Goal: Transaction & Acquisition: Purchase product/service

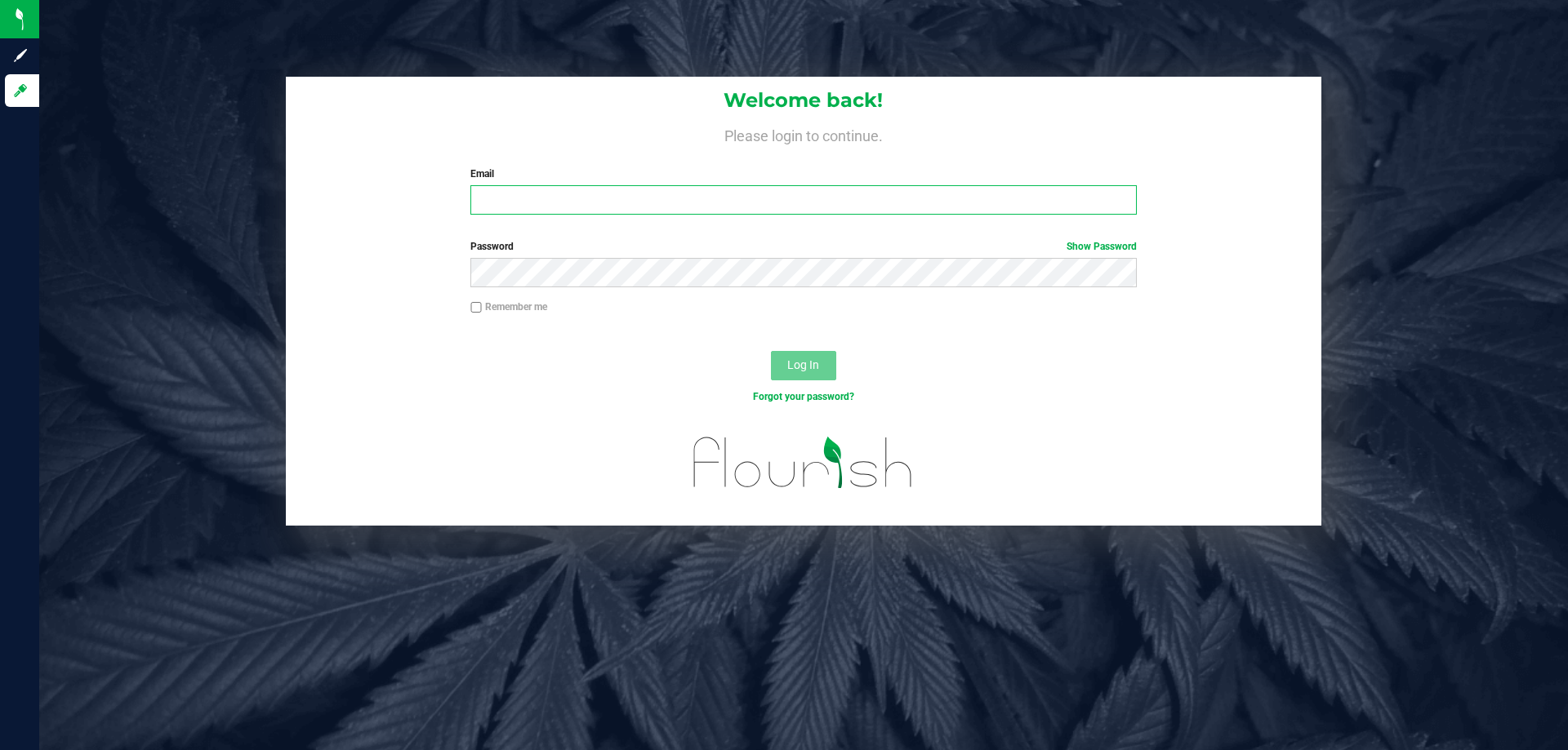
click at [760, 204] on input "Email" at bounding box center [803, 200] width 666 height 29
type input "[EMAIL_ADDRESS][DOMAIN_NAME]"
click at [771, 351] on button "Log In" at bounding box center [804, 366] width 66 height 29
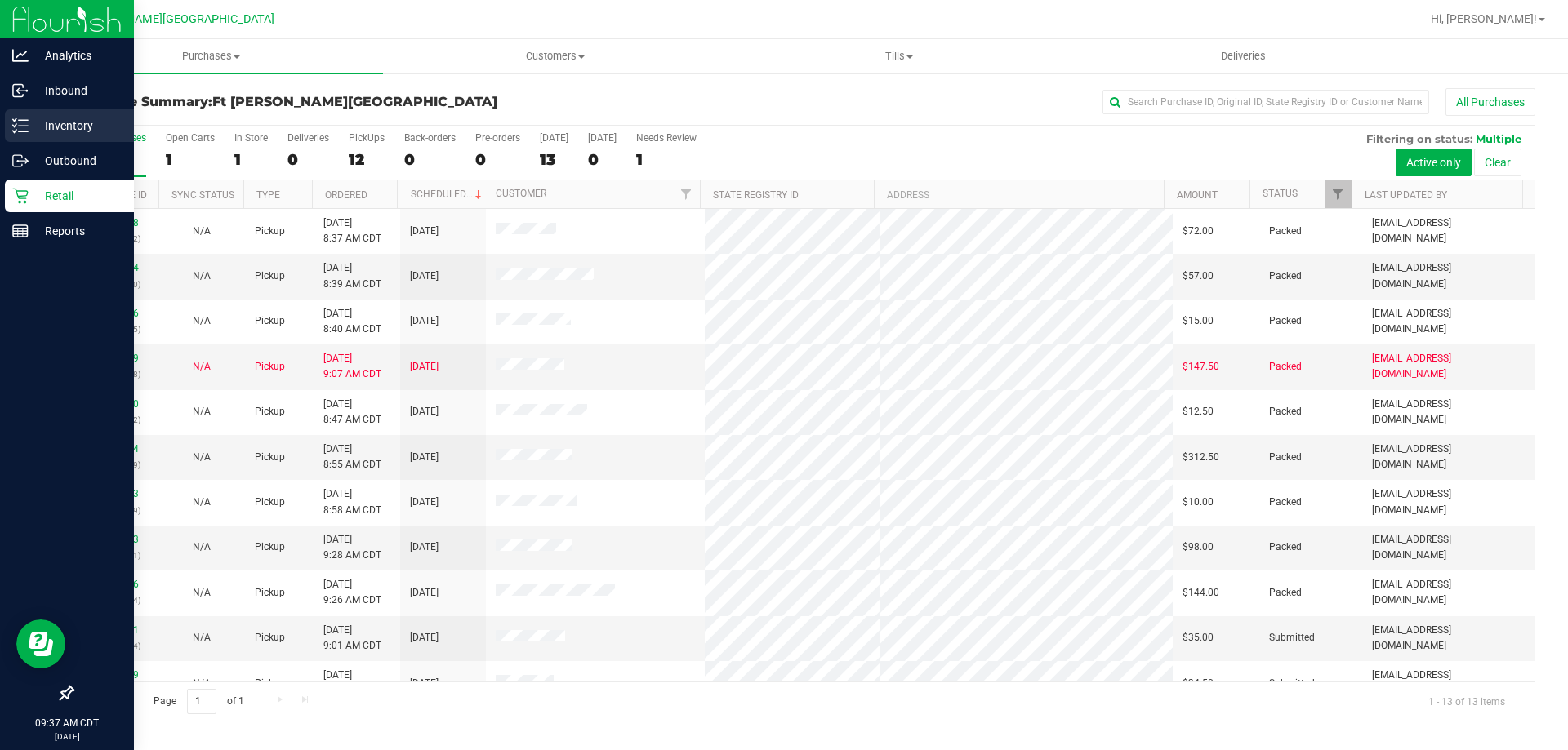
click at [48, 126] on p "Inventory" at bounding box center [78, 125] width 98 height 20
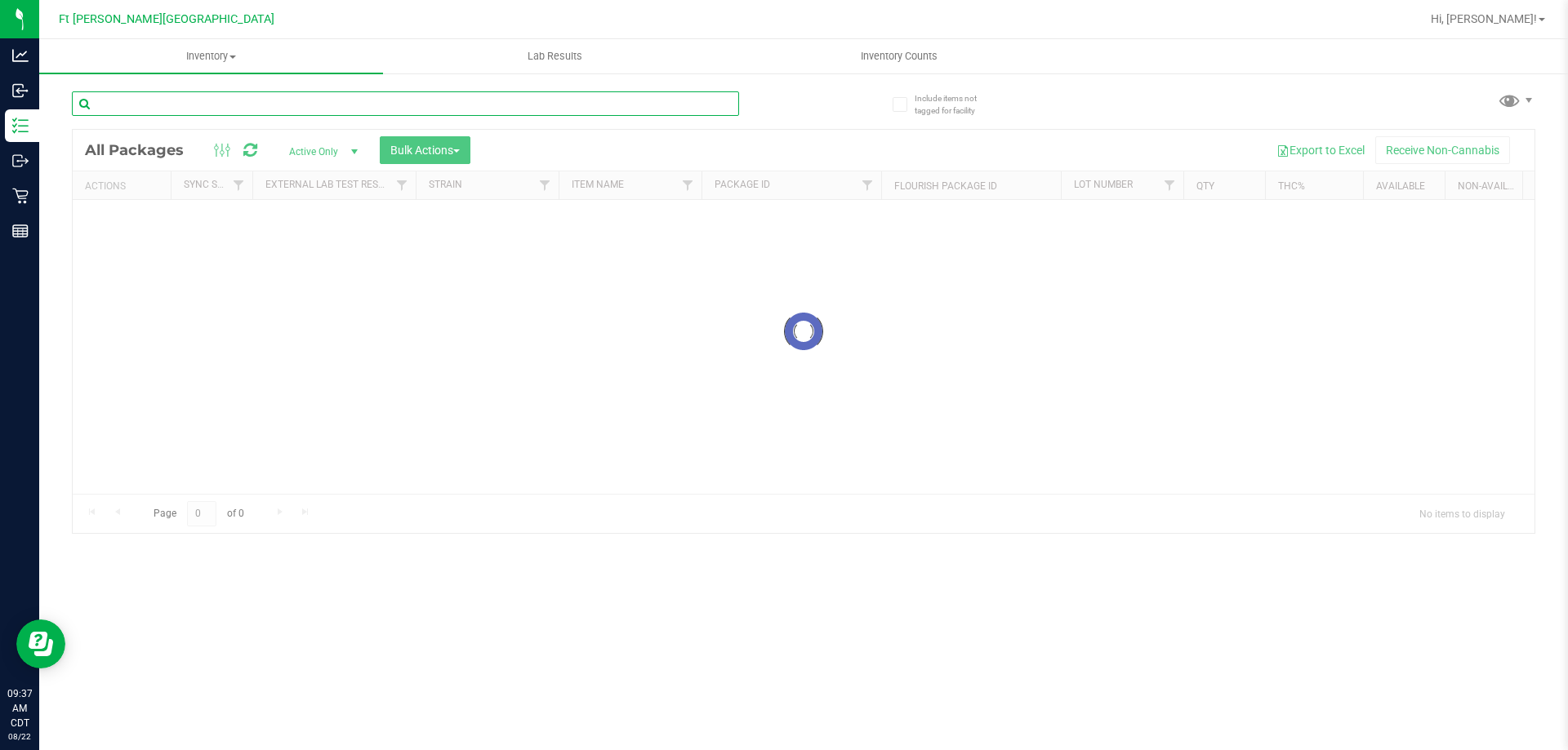
click at [320, 93] on input "text" at bounding box center [405, 104] width 667 height 24
type input "2678298515220436"
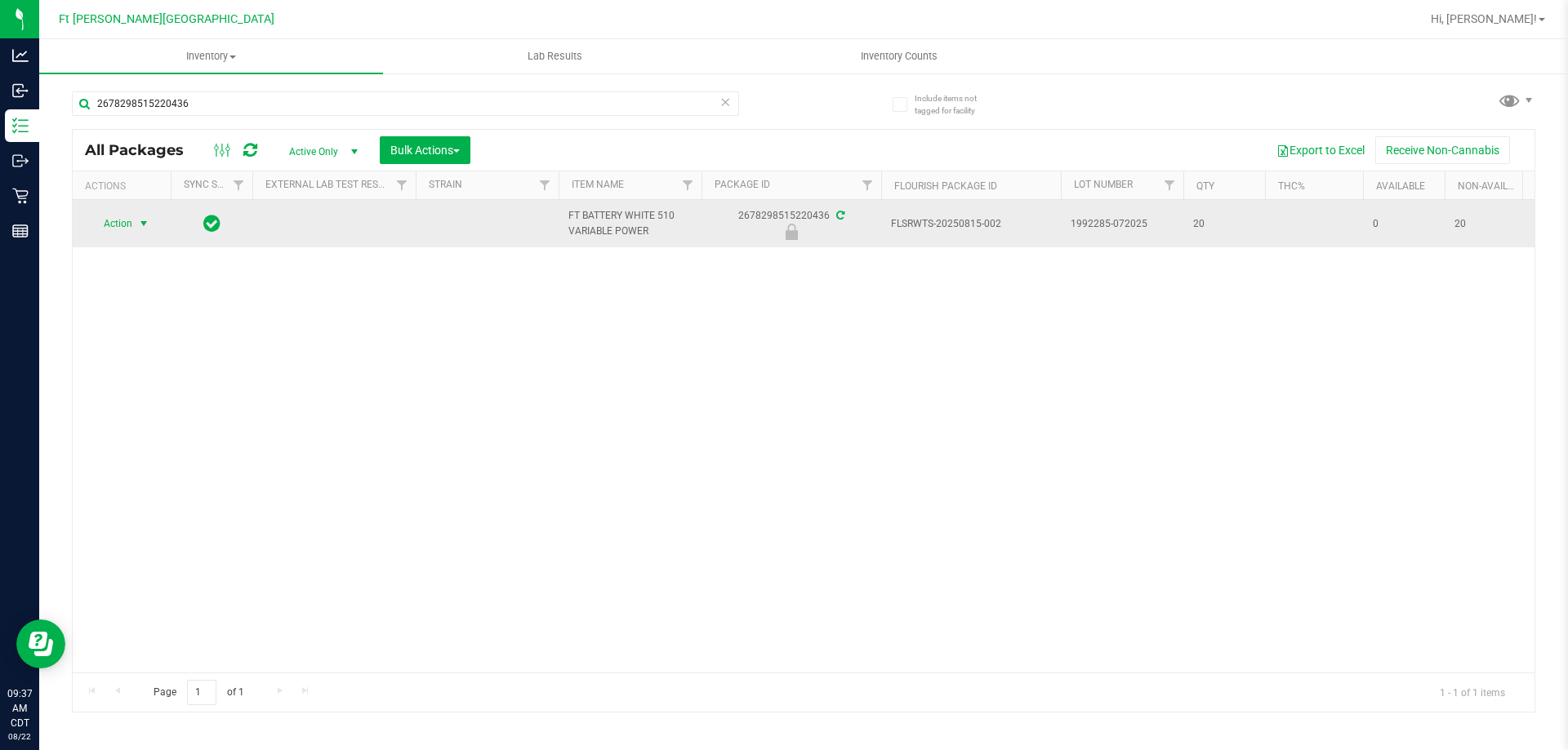
click at [140, 230] on span "select" at bounding box center [143, 224] width 13 height 13
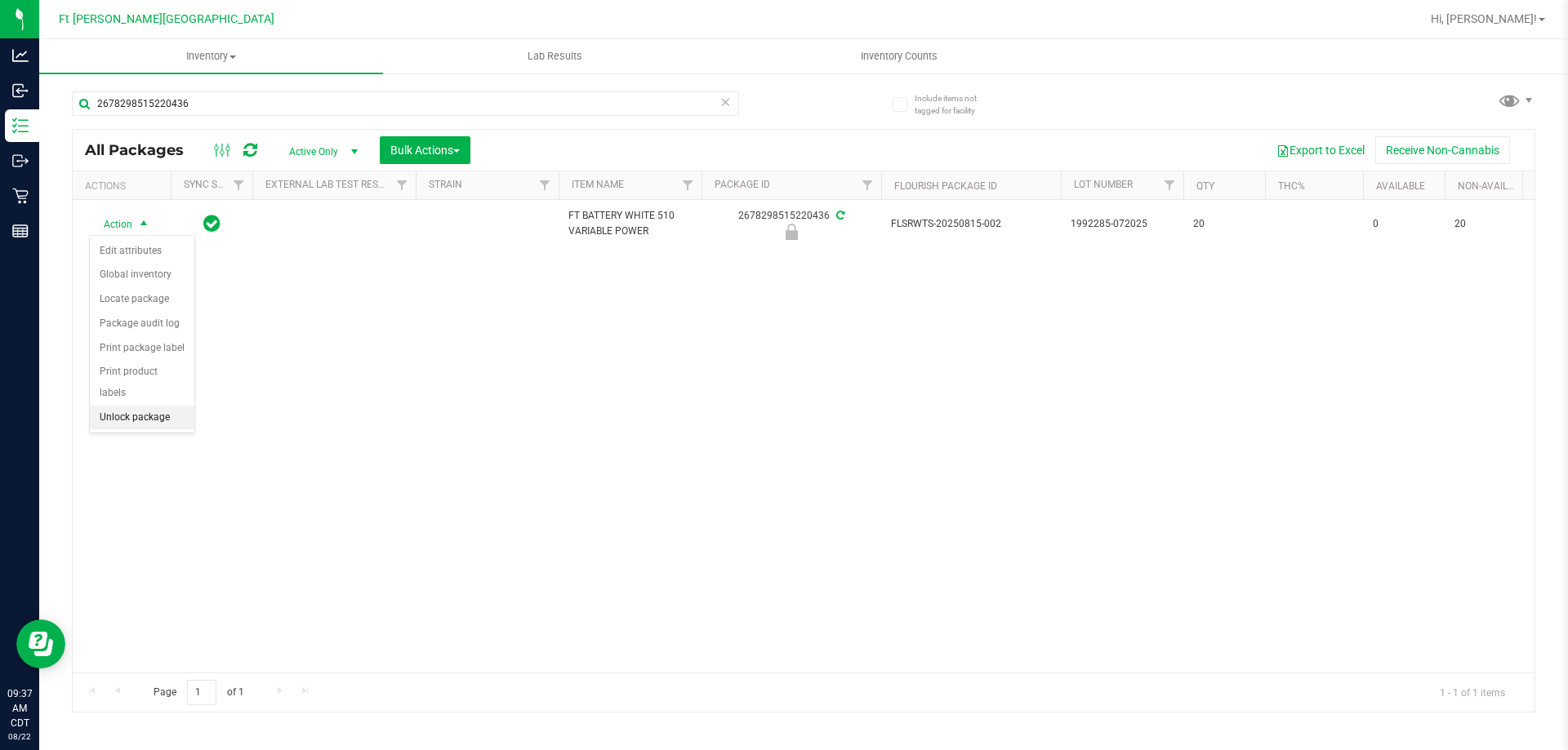
click at [130, 406] on li "Unlock package" at bounding box center [142, 418] width 104 height 24
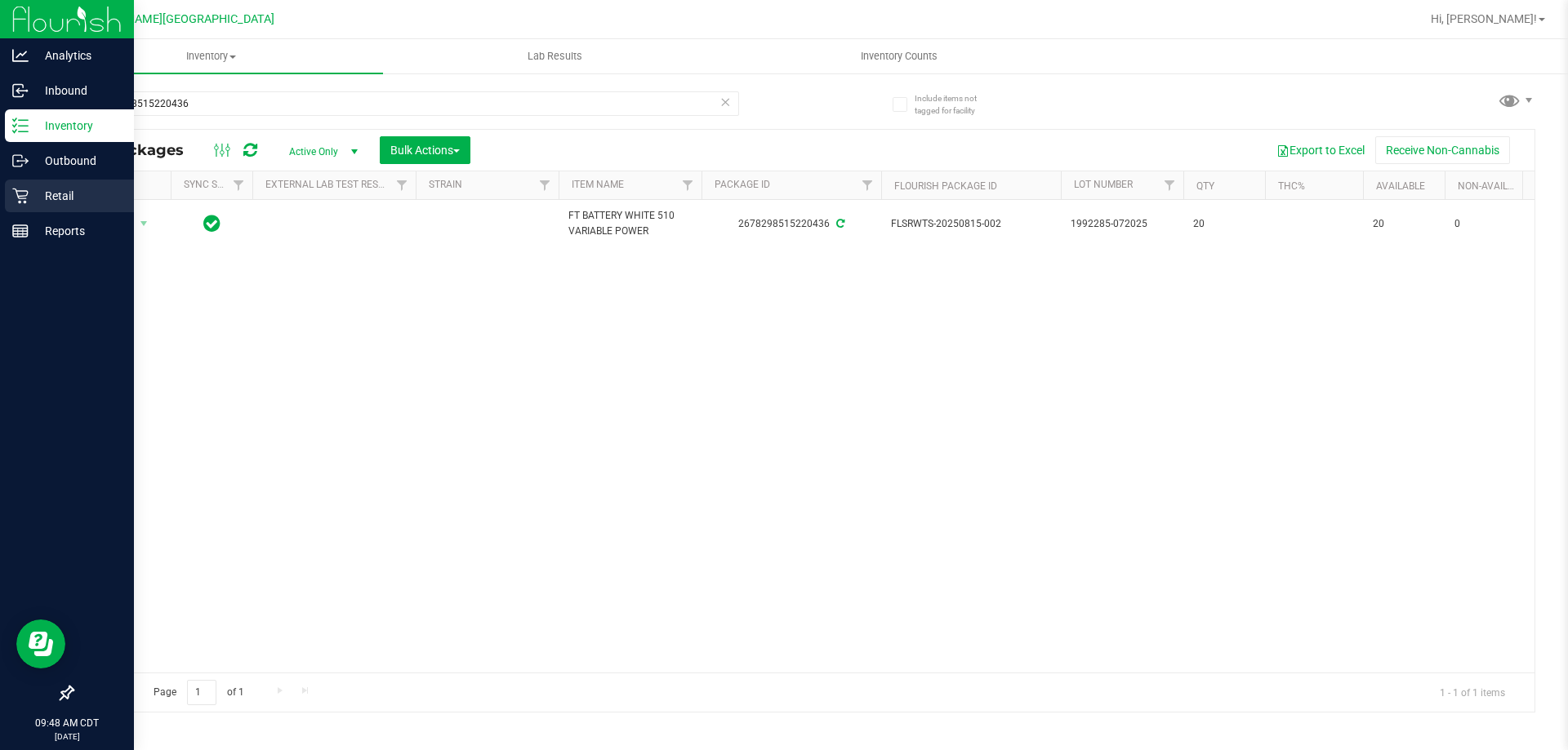
click at [21, 208] on div "Retail" at bounding box center [69, 196] width 129 height 33
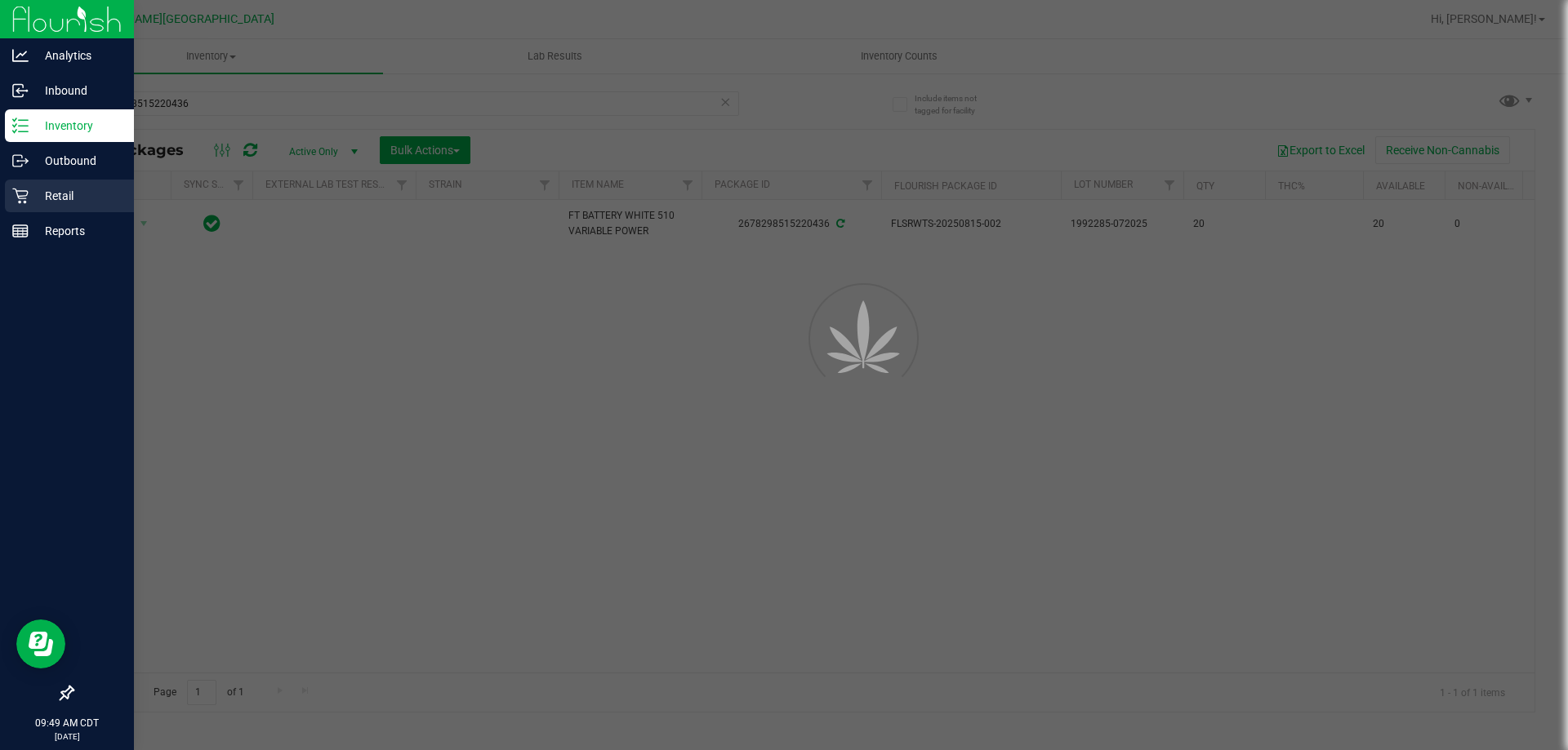
click at [21, 208] on div "Retail" at bounding box center [69, 196] width 129 height 33
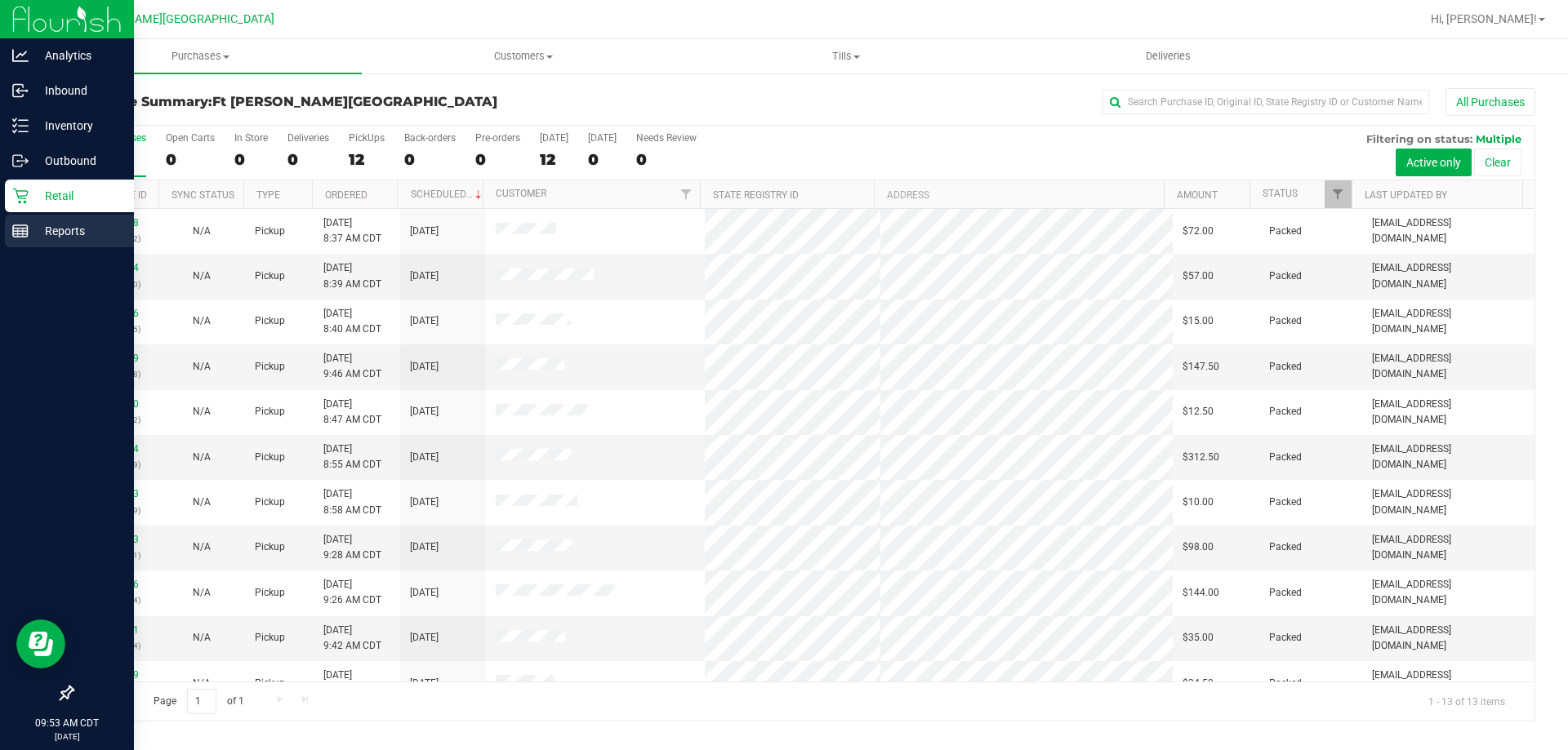
click at [47, 218] on div "Reports" at bounding box center [69, 231] width 129 height 33
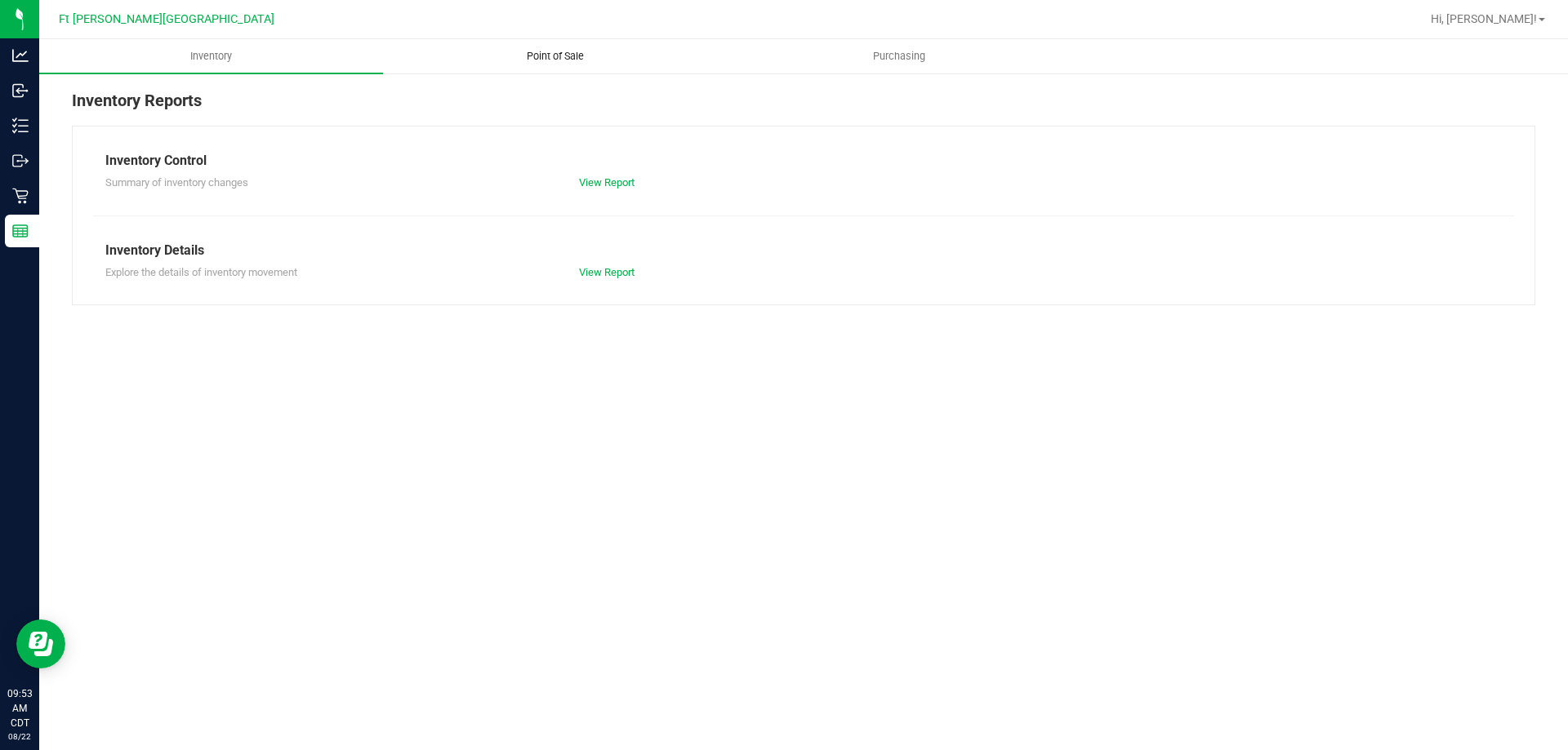
click at [564, 54] on span "Point of Sale" at bounding box center [555, 56] width 101 height 15
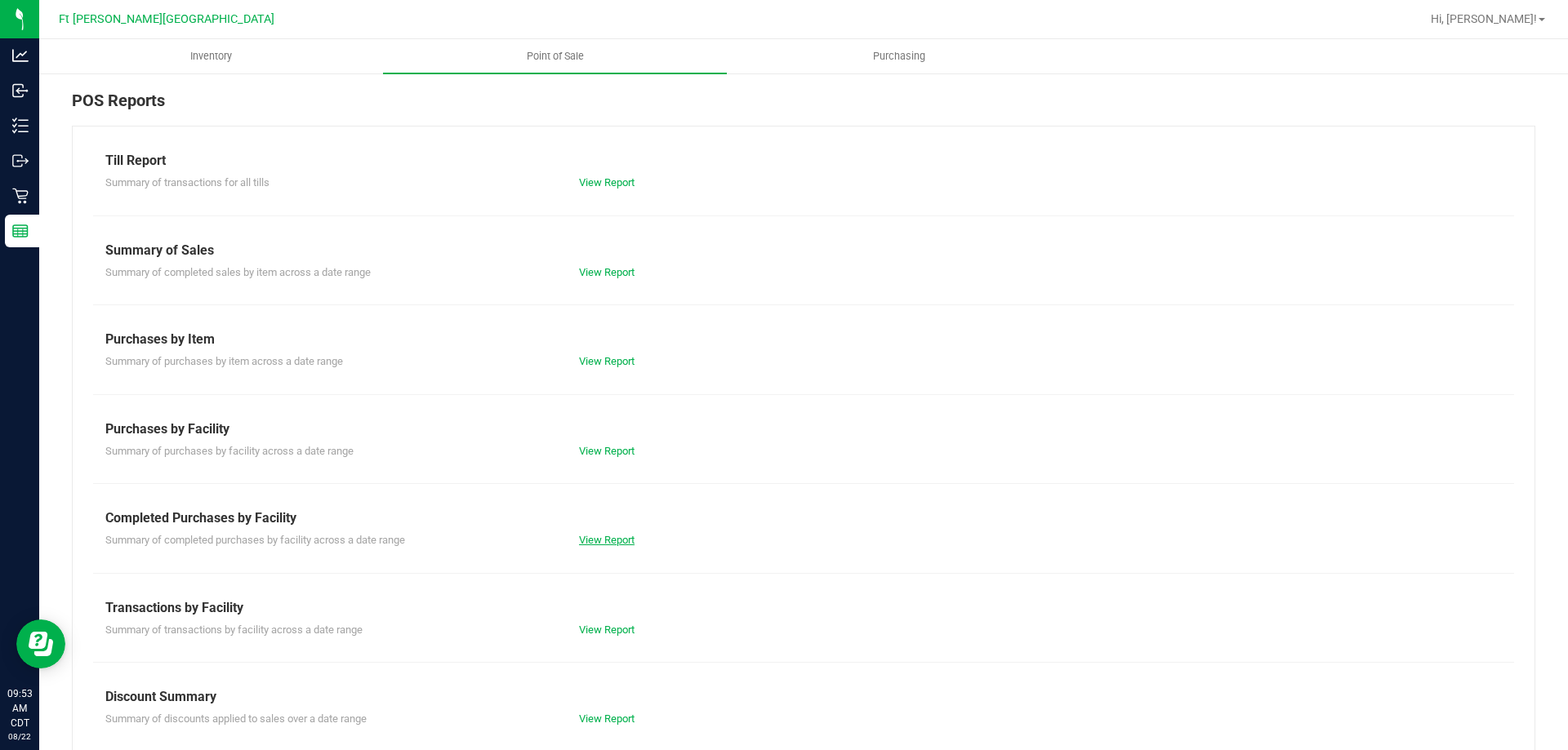
click at [611, 542] on link "View Report" at bounding box center [607, 540] width 55 height 12
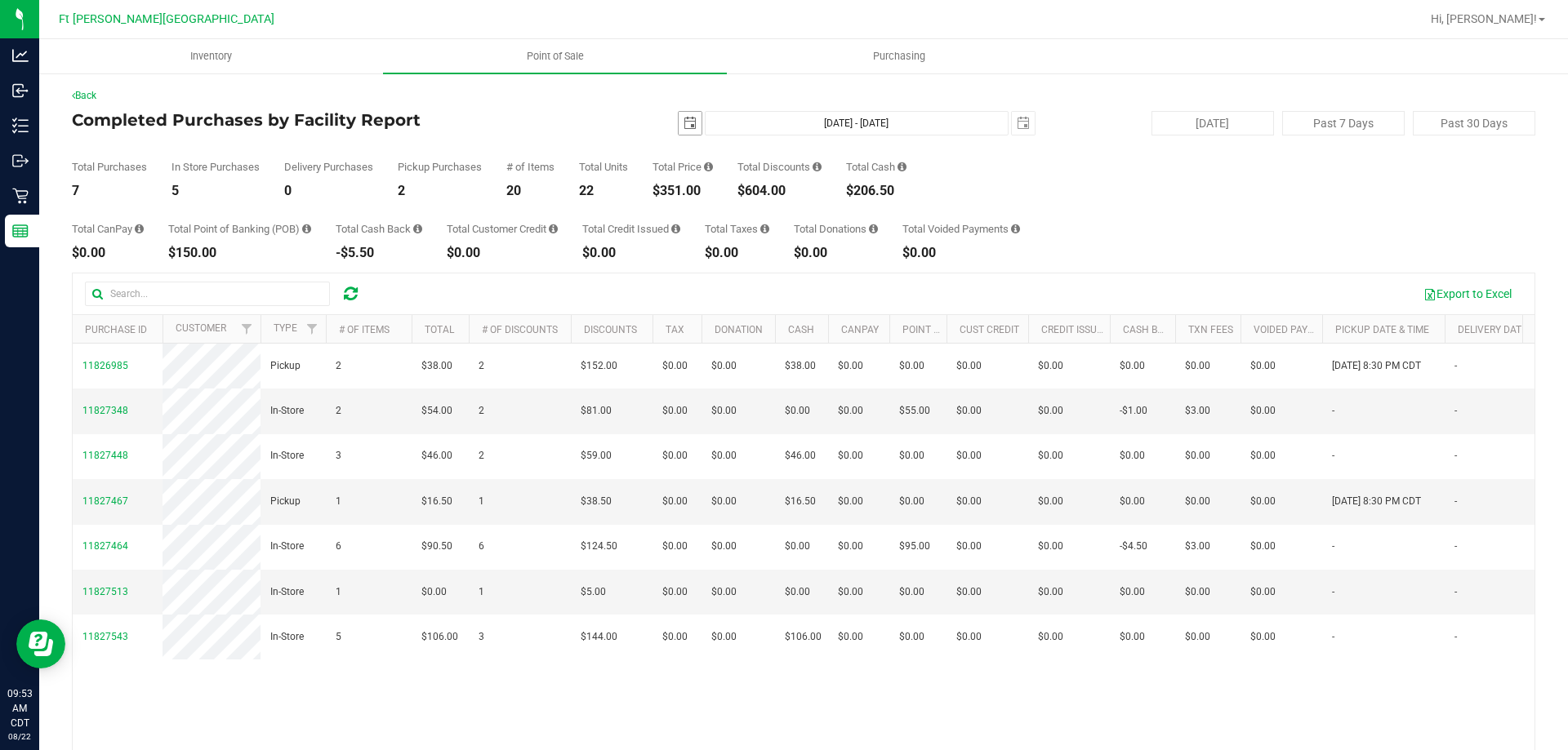
click at [690, 124] on span "select" at bounding box center [690, 123] width 22 height 22
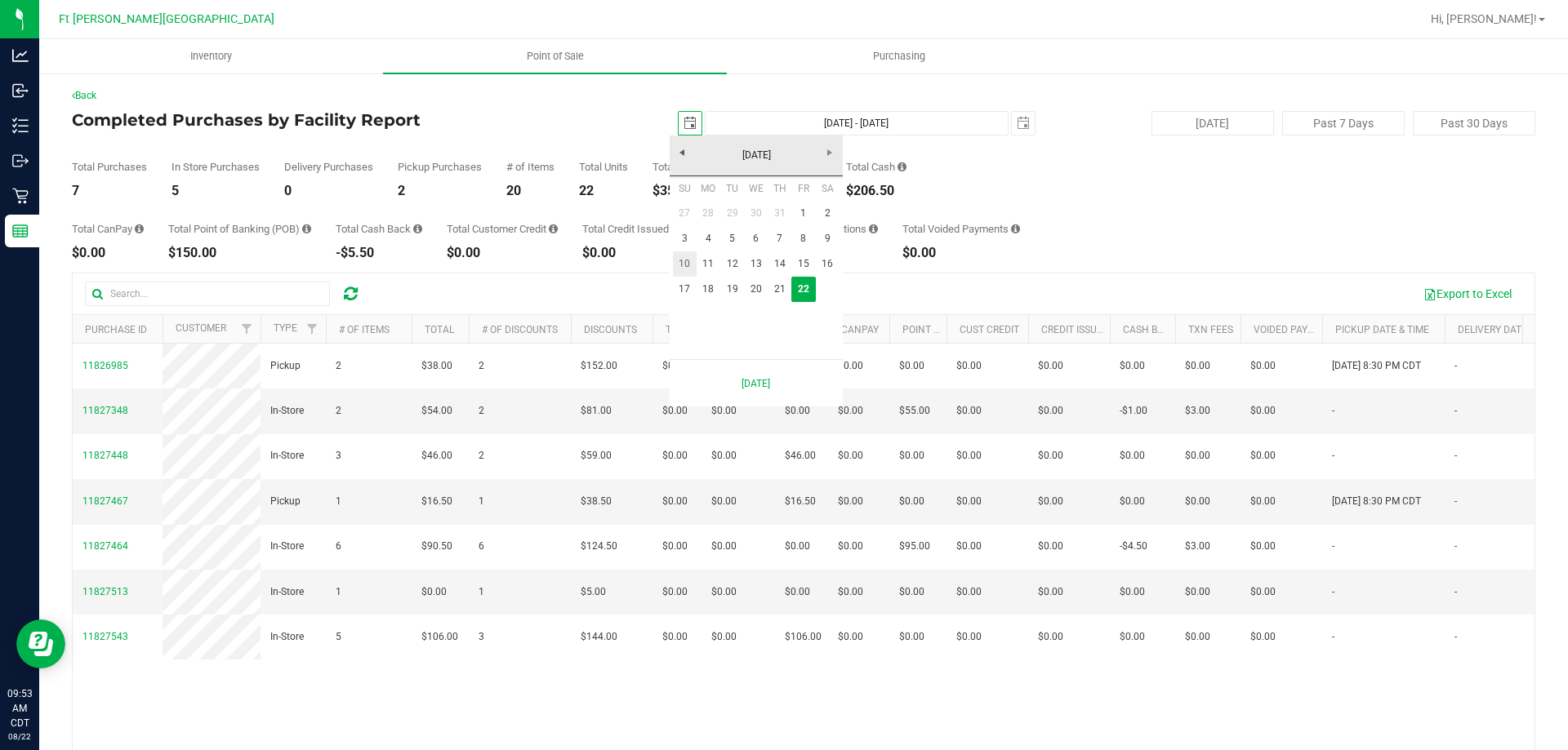
scroll to position [0, 41]
click at [775, 282] on link "21" at bounding box center [779, 289] width 23 height 25
type input "[DATE]"
type input "[DATE] - [DATE]"
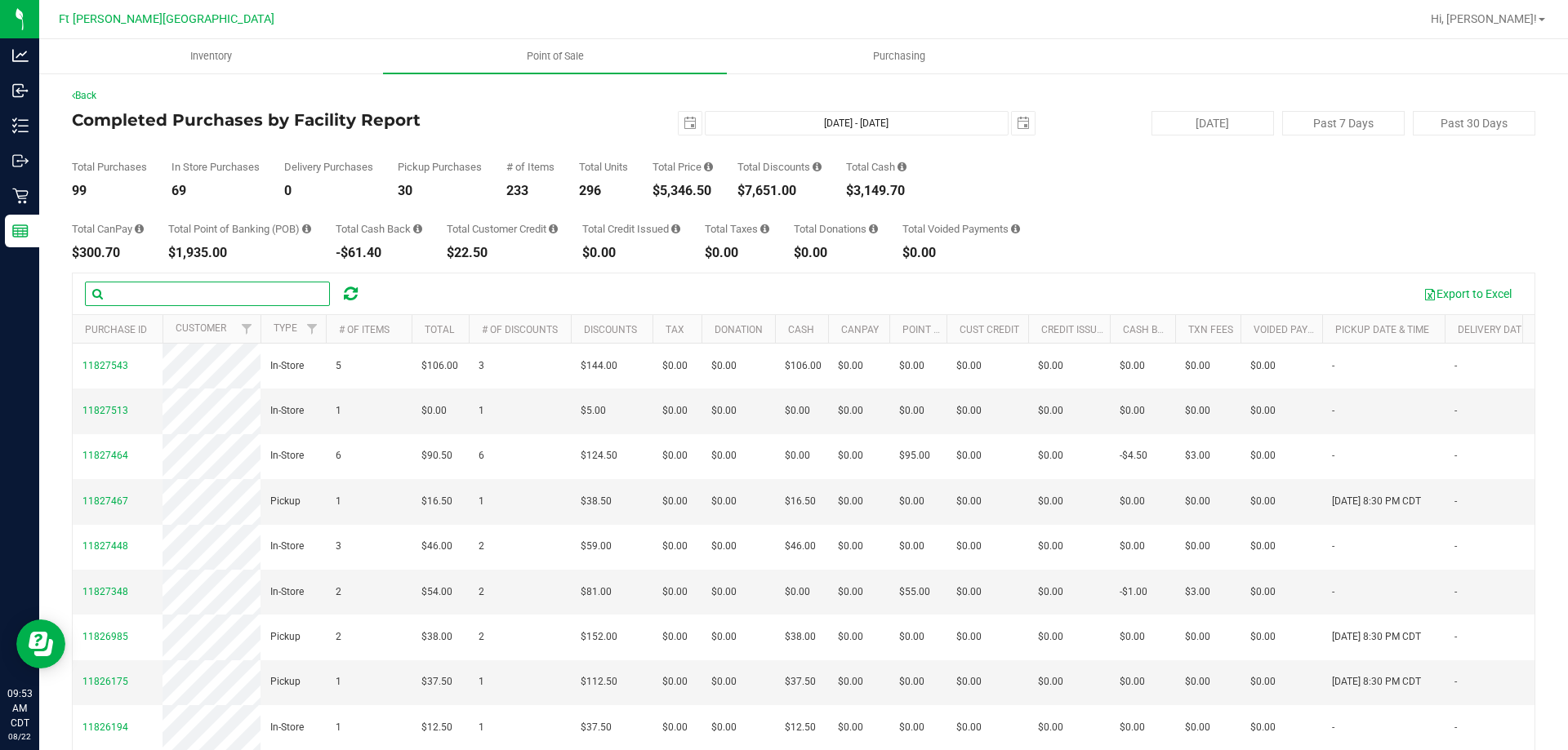
click at [262, 298] on input "text" at bounding box center [207, 293] width 245 height 24
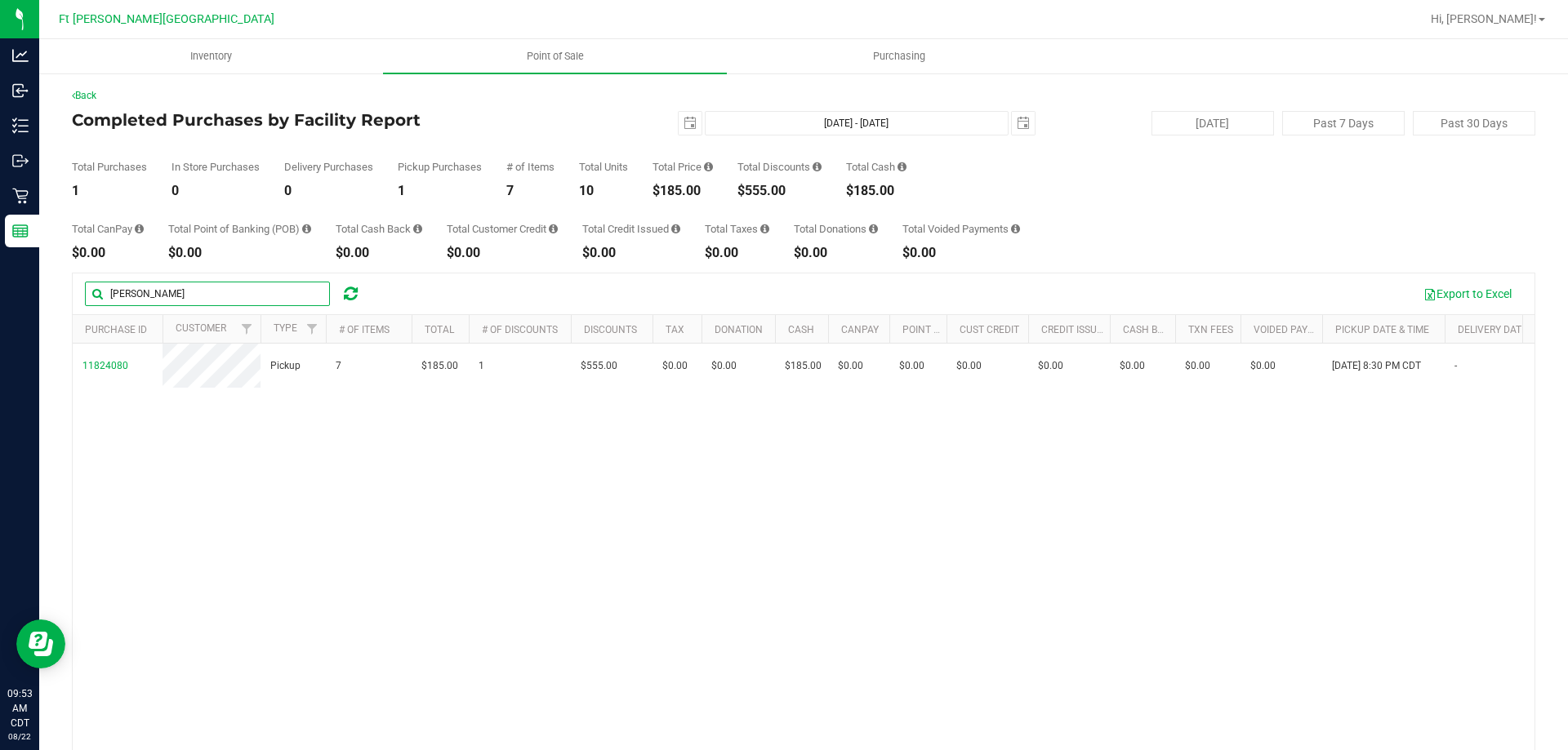
type input "[PERSON_NAME]"
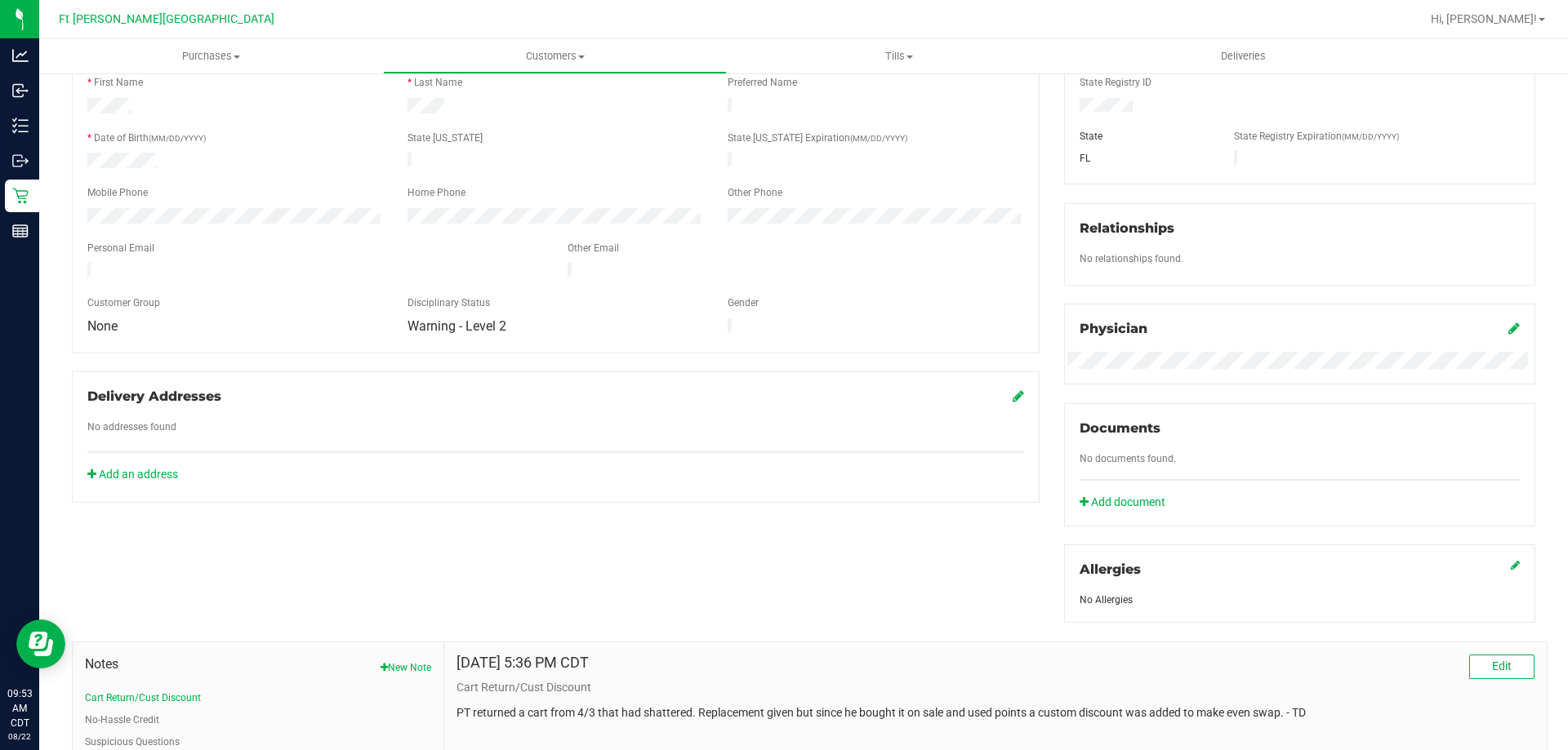
scroll to position [490, 0]
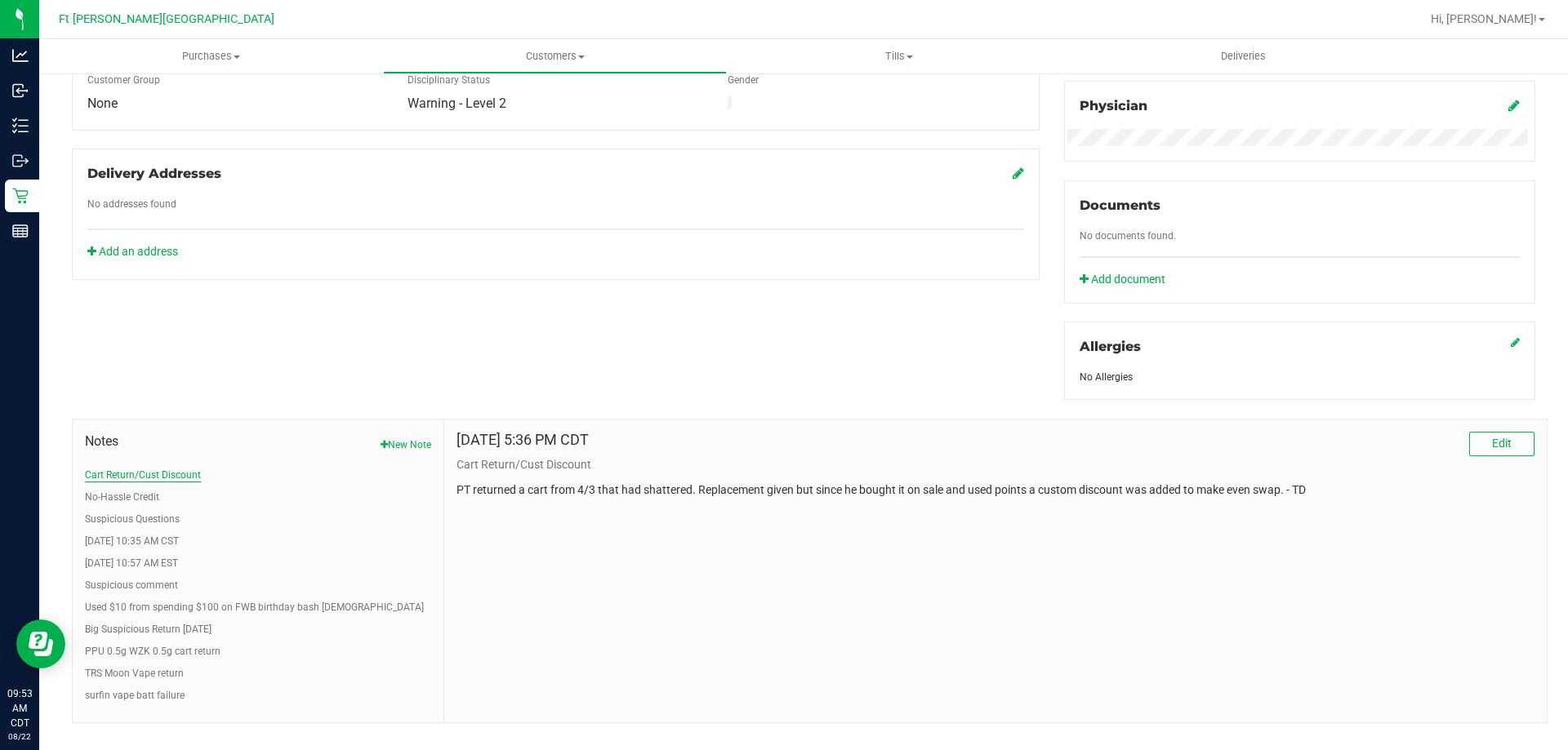
click at [174, 475] on button "Cart Return/Cust Discount" at bounding box center [142, 475] width 116 height 15
click at [150, 500] on button "No-Hassle Credit" at bounding box center [122, 497] width 74 height 15
click at [149, 518] on button "Suspicious Questions" at bounding box center [132, 519] width 95 height 15
click at [143, 538] on button "[DATE] 10:35 AM CST" at bounding box center [131, 541] width 94 height 15
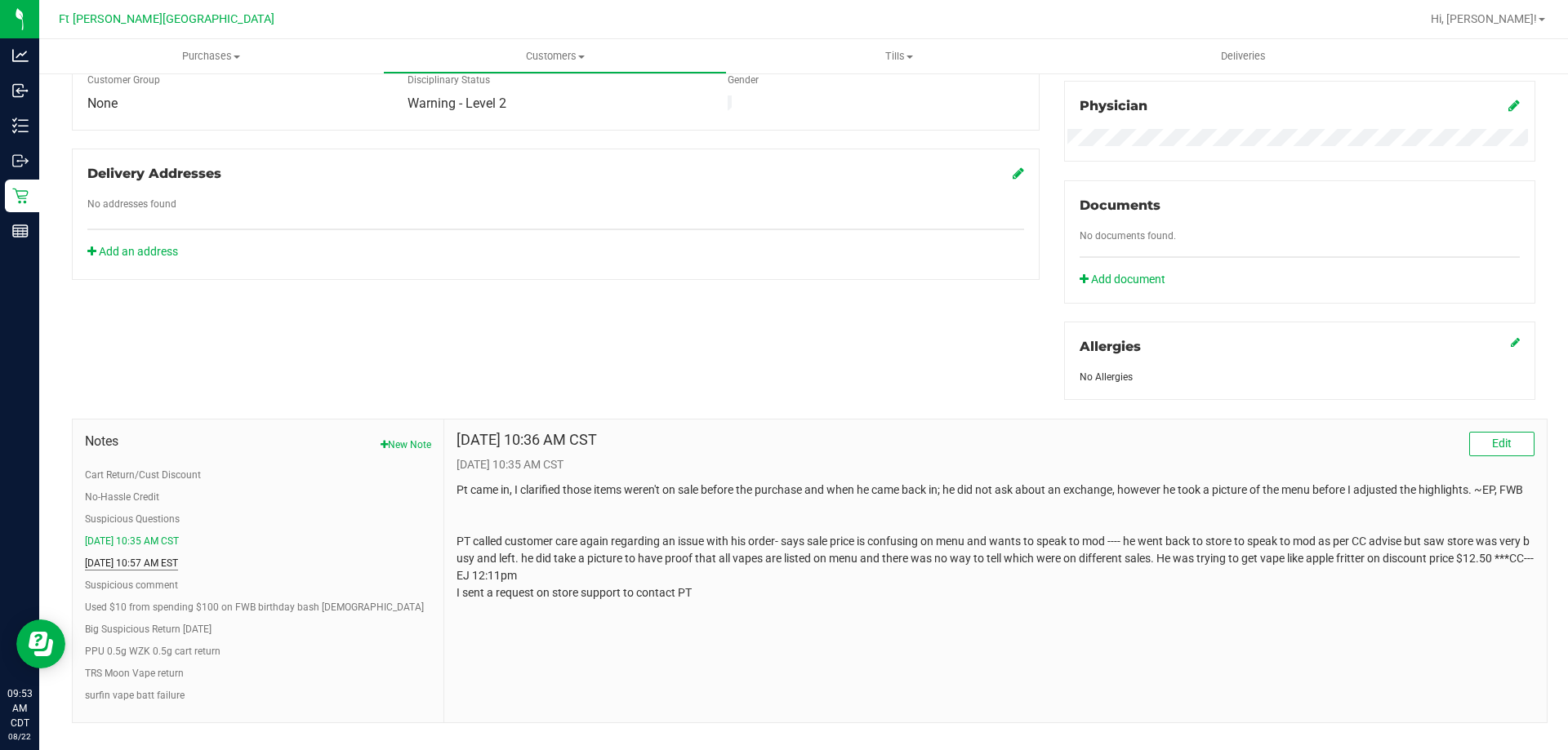
click at [136, 566] on button "[DATE] 10:57 AM EST" at bounding box center [131, 563] width 93 height 15
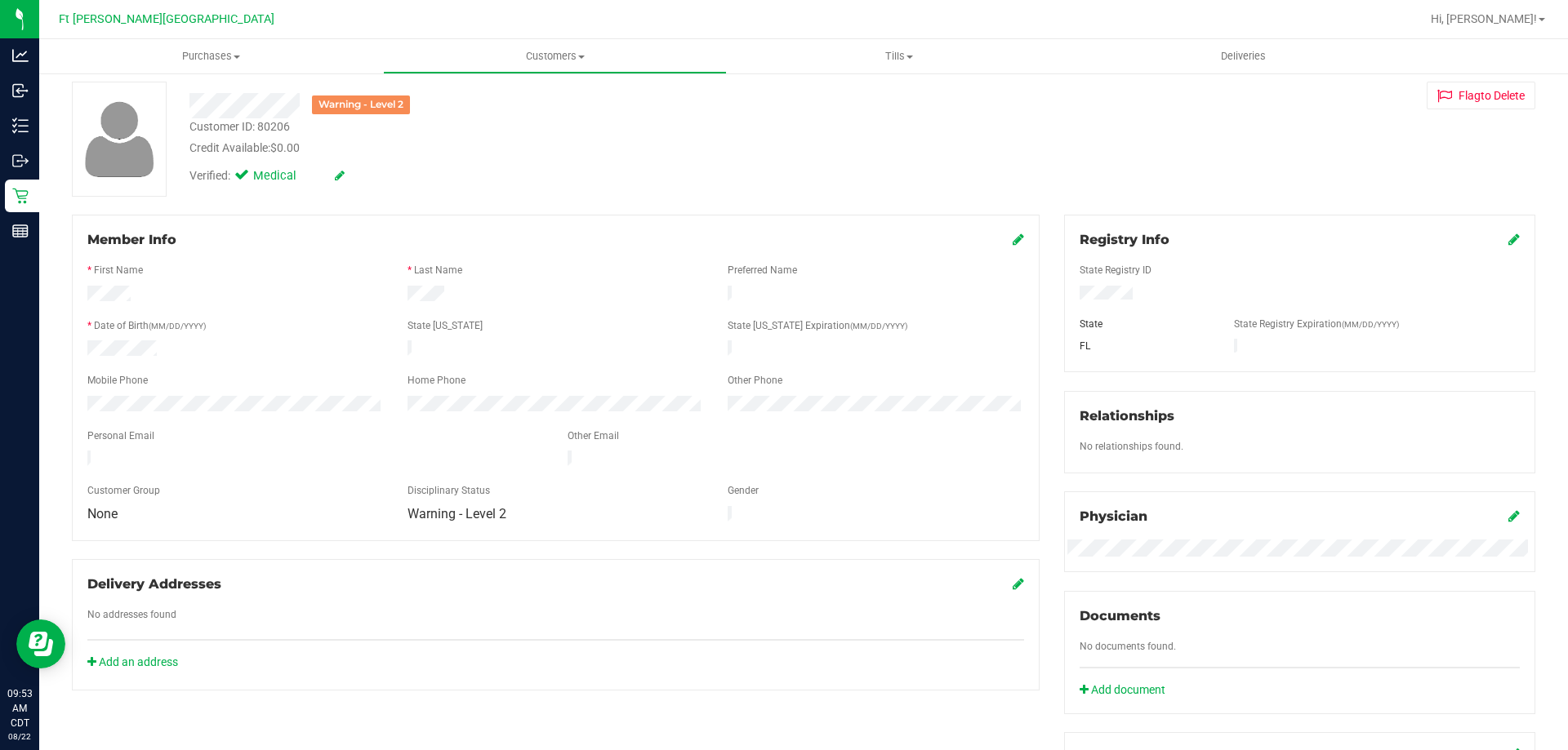
scroll to position [0, 0]
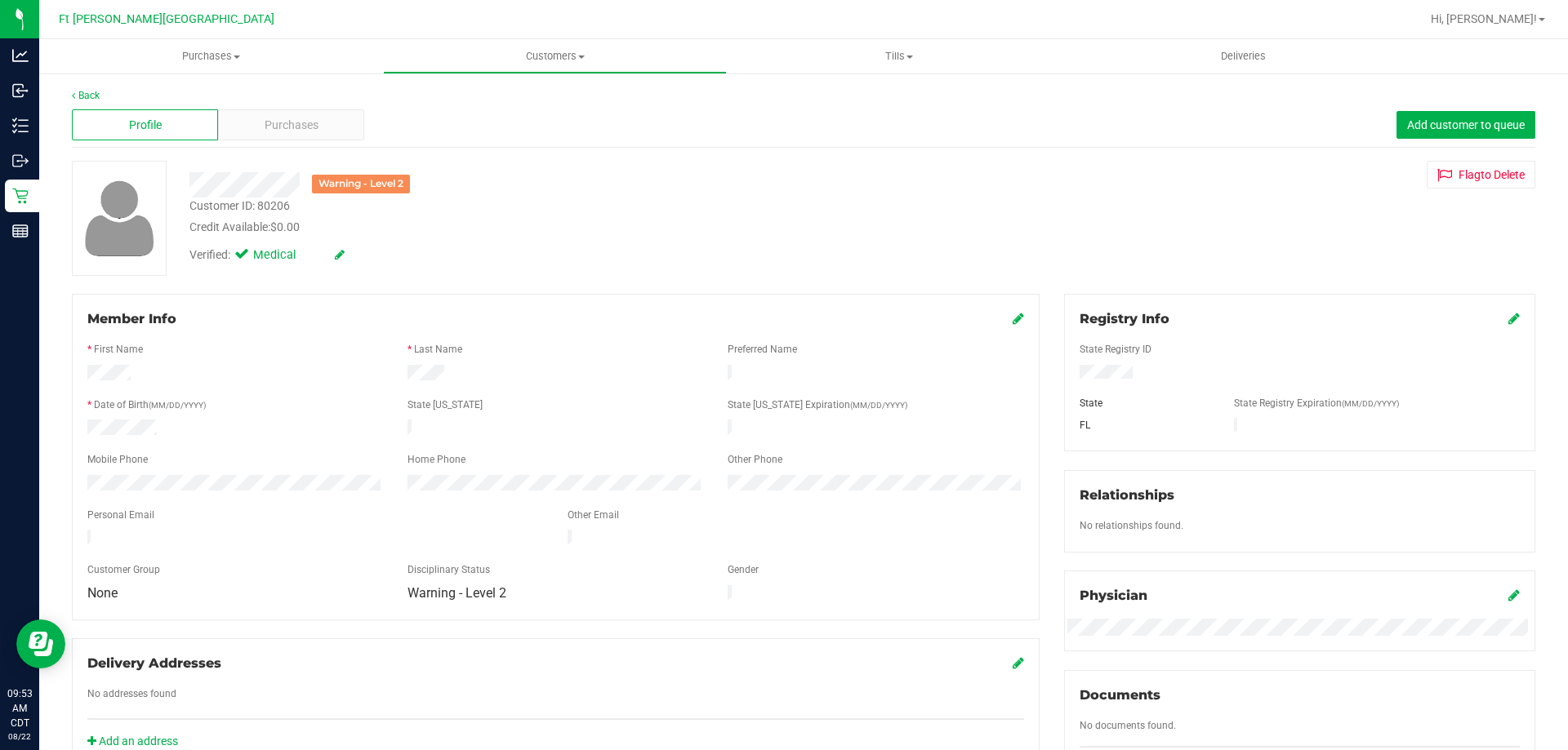
click at [274, 204] on div "Customer ID: 80206" at bounding box center [239, 206] width 100 height 17
copy div "80206"
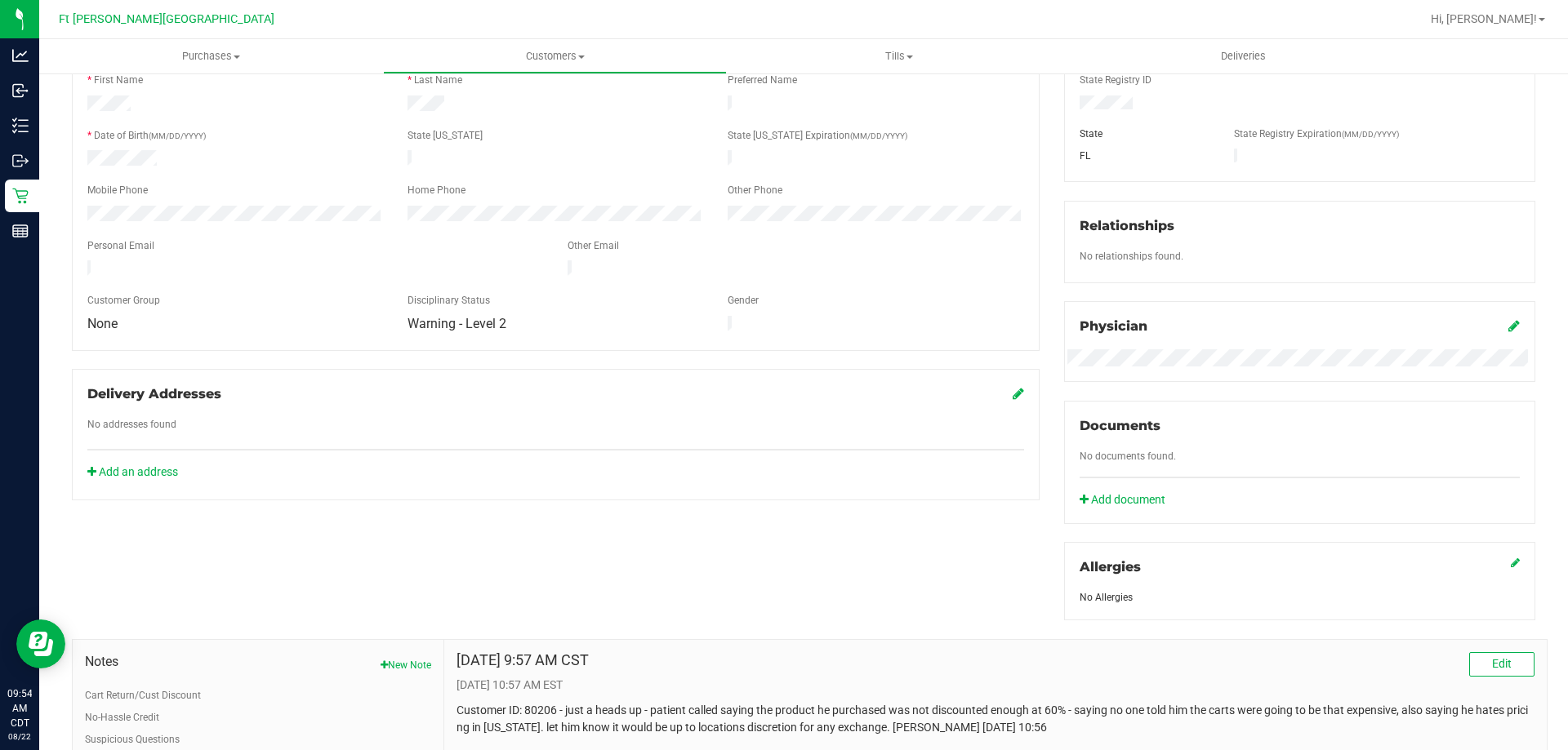
scroll to position [514, 0]
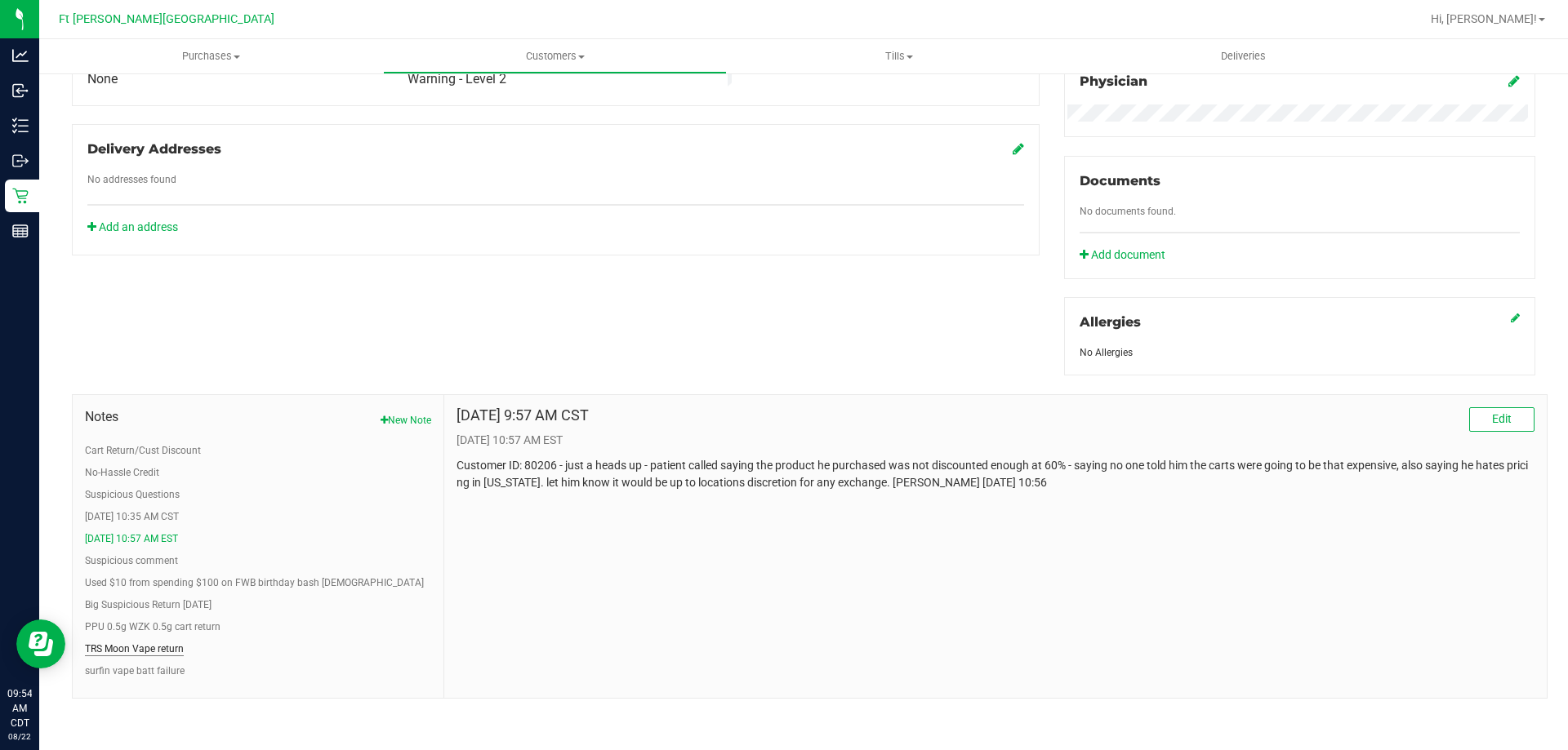
click at [158, 646] on button "TRS Moon Vape return" at bounding box center [134, 648] width 98 height 15
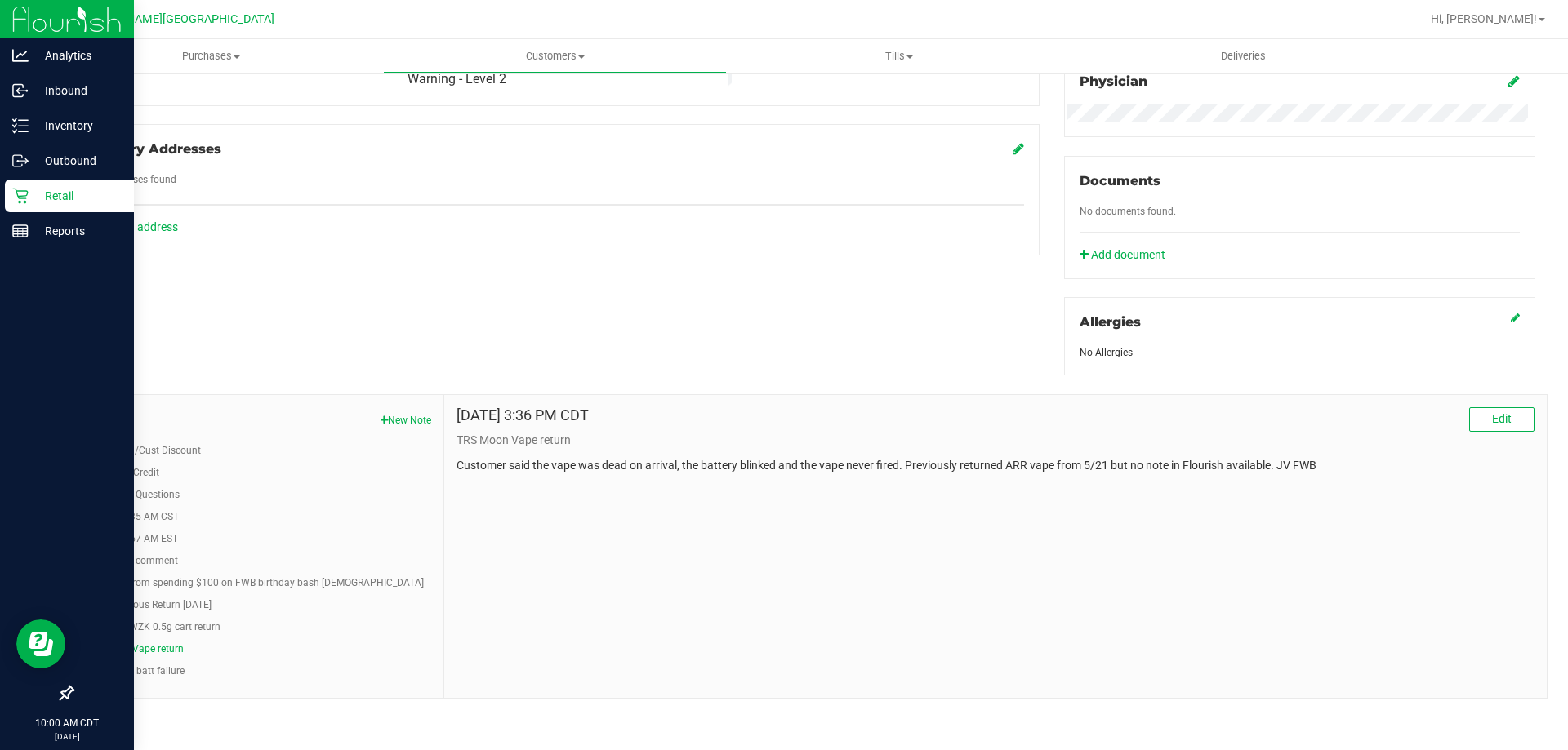
click at [53, 203] on p "Retail" at bounding box center [78, 196] width 98 height 20
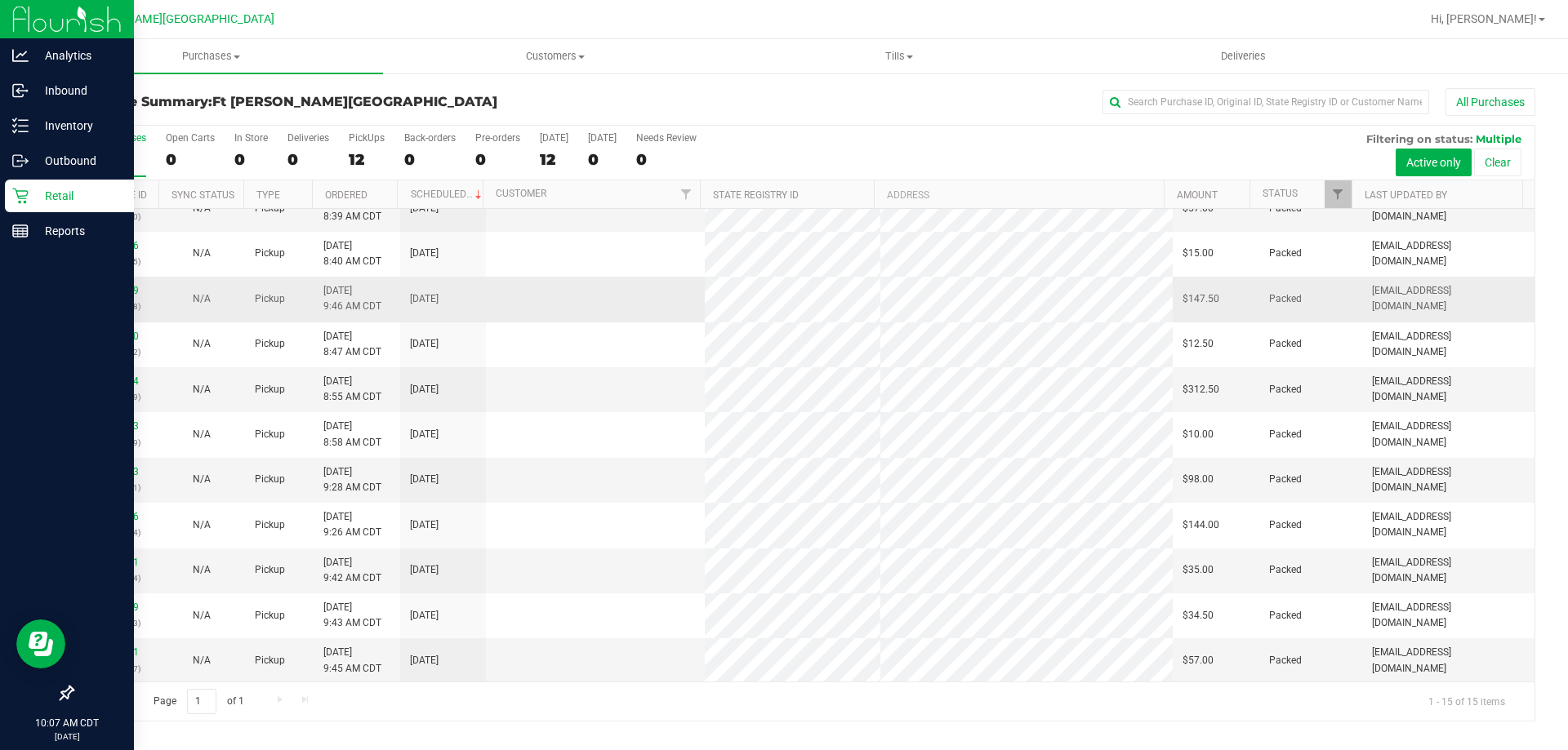
scroll to position [205, 0]
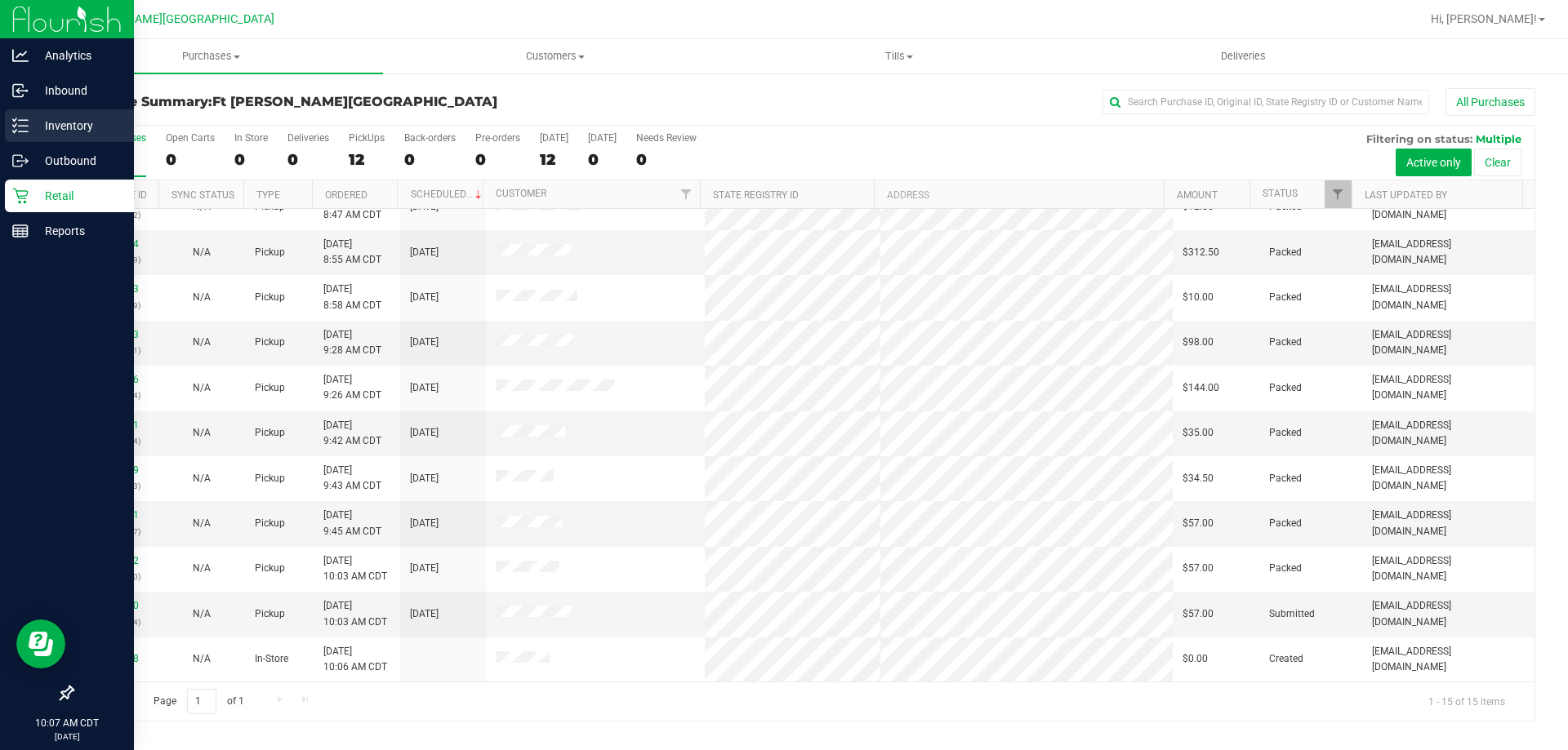
click at [38, 119] on p "Inventory" at bounding box center [78, 125] width 98 height 20
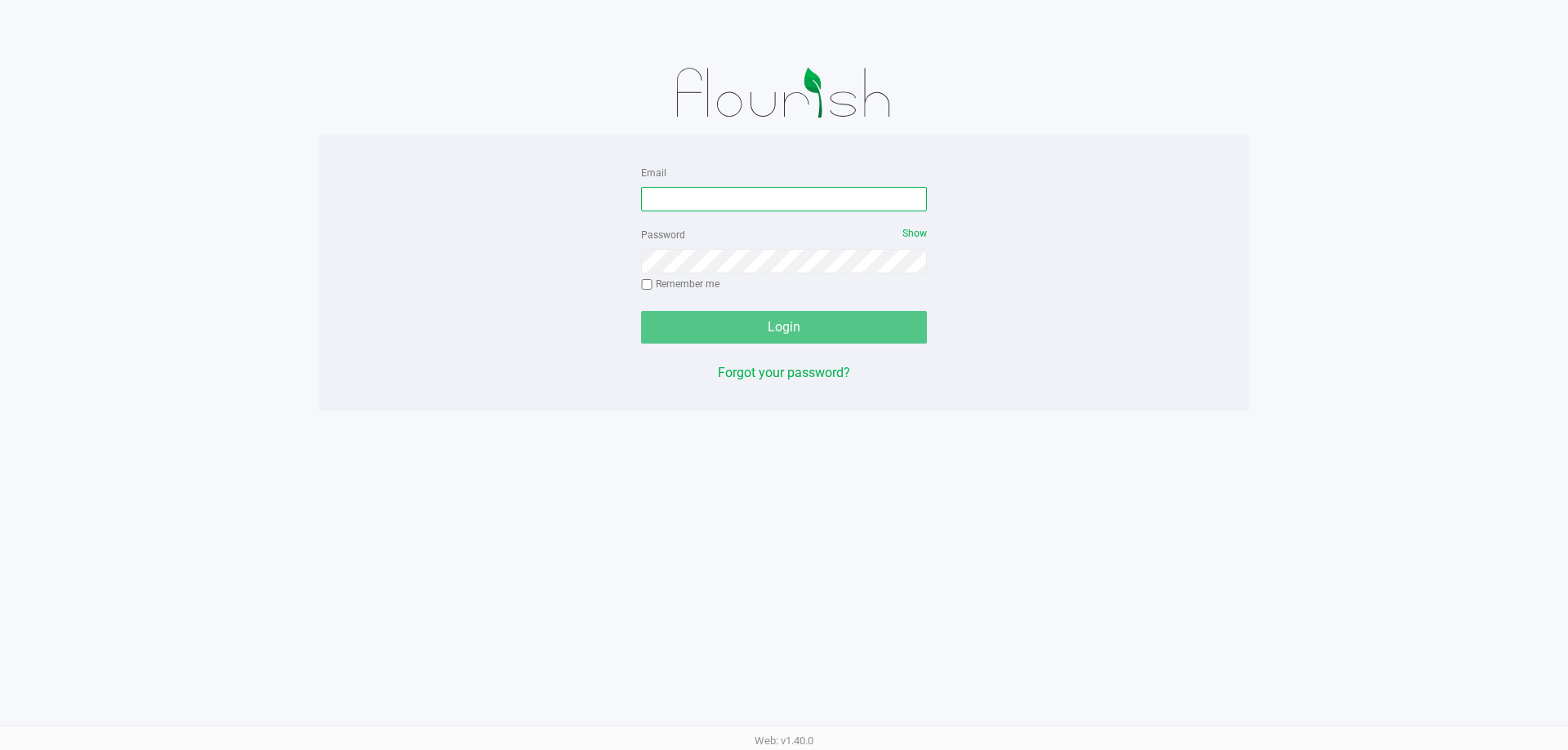
click at [737, 201] on input "Email" at bounding box center [784, 199] width 286 height 24
type input "[EMAIL_ADDRESS][DOMAIN_NAME]"
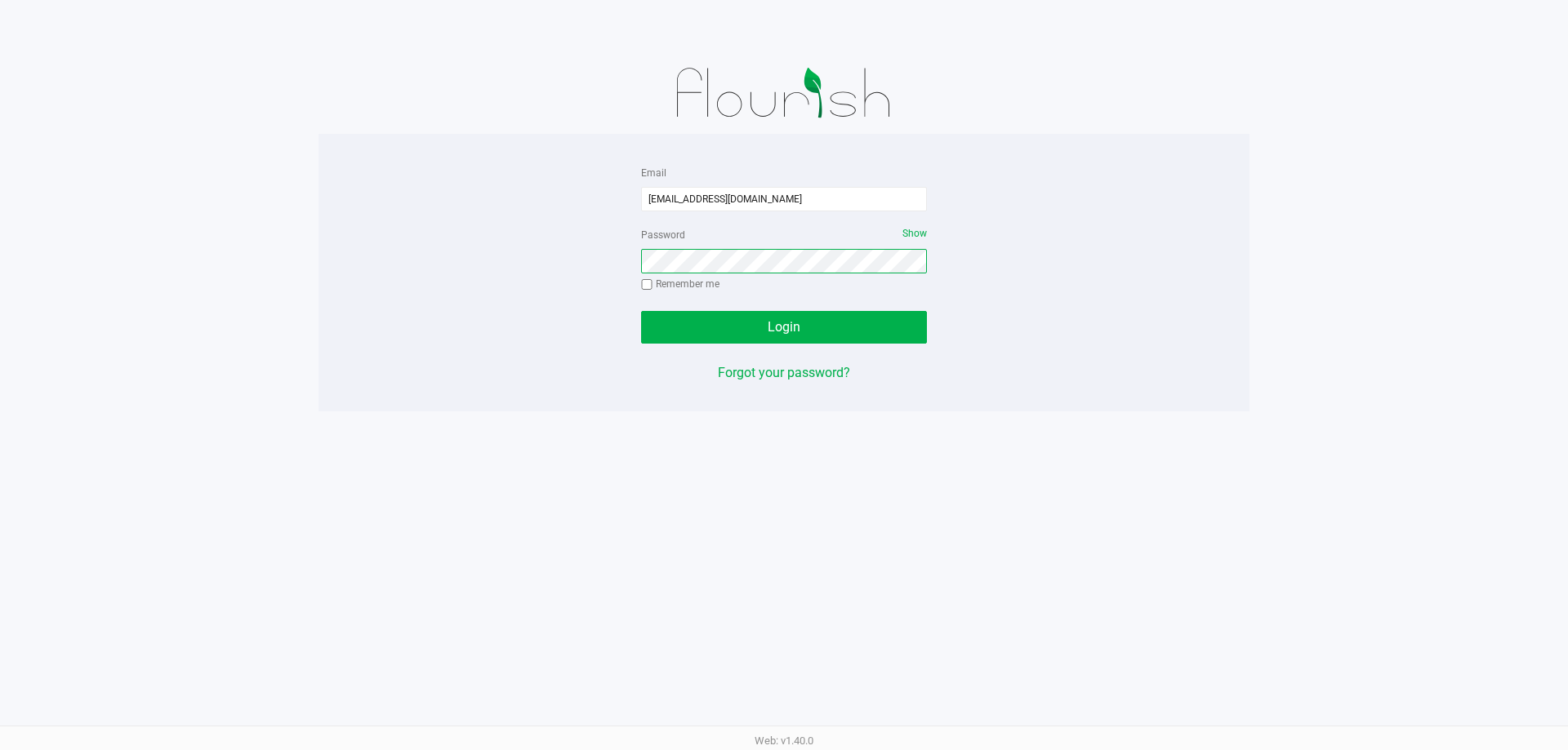
click at [642, 311] on button "Login" at bounding box center [784, 327] width 286 height 33
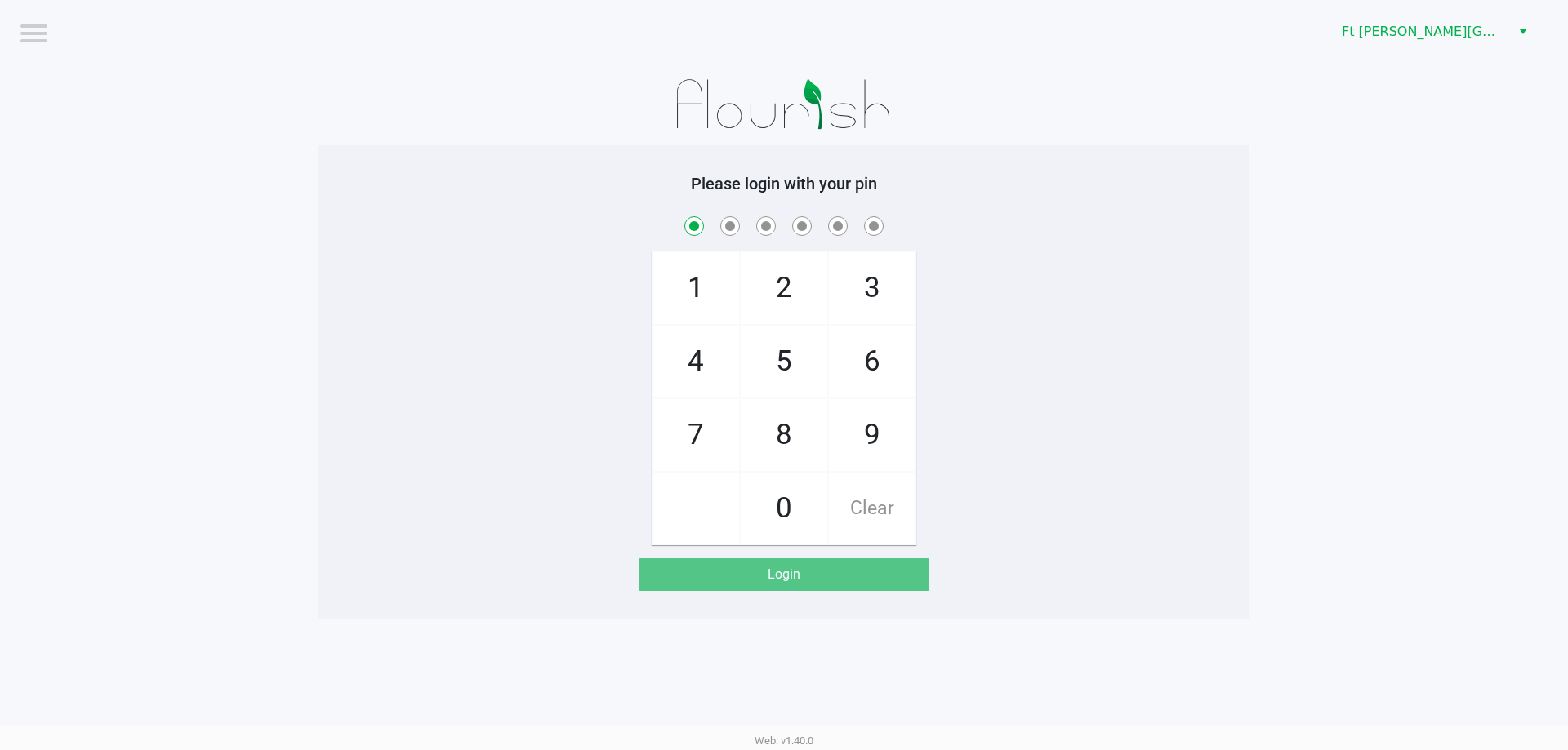
checkbox input "true"
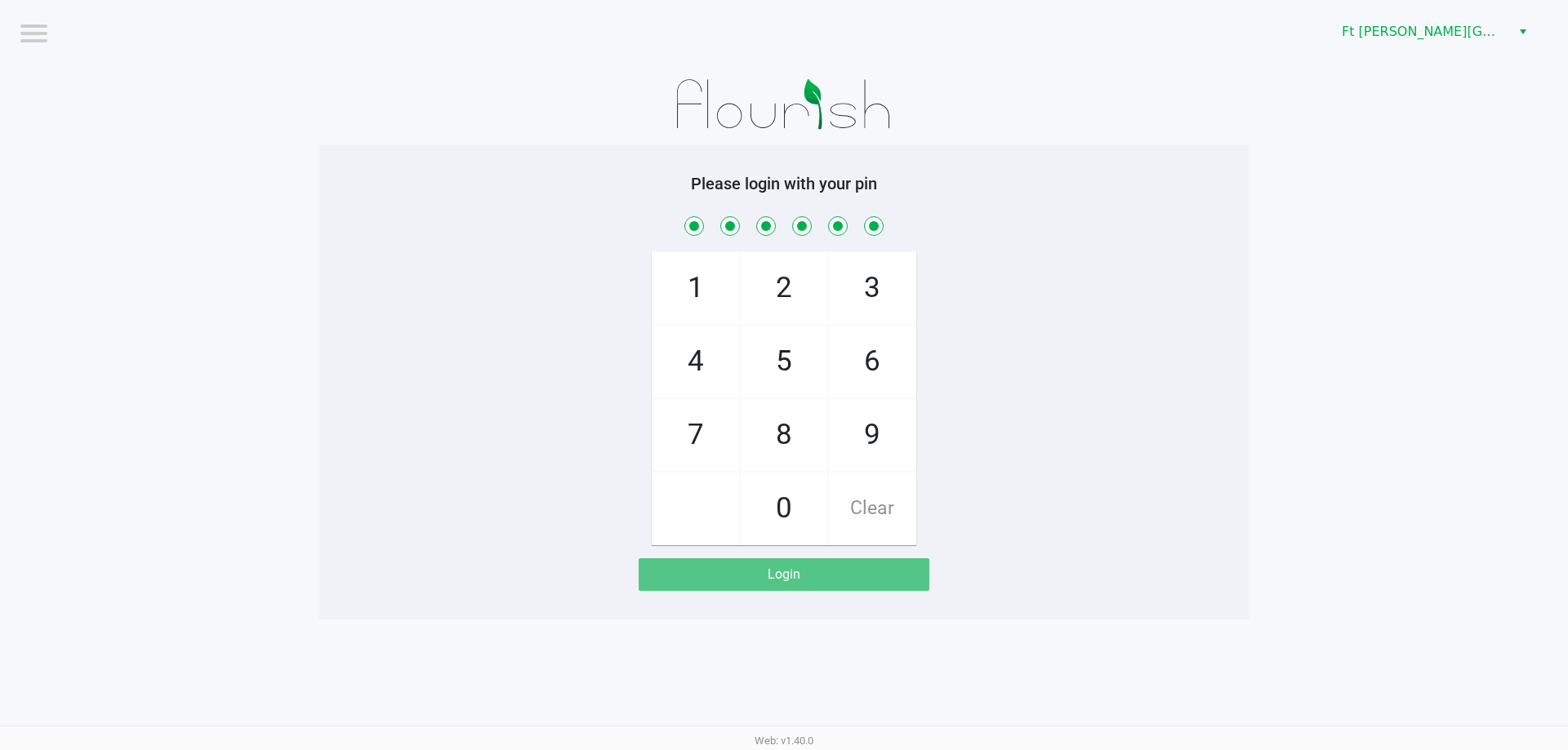
checkbox input "true"
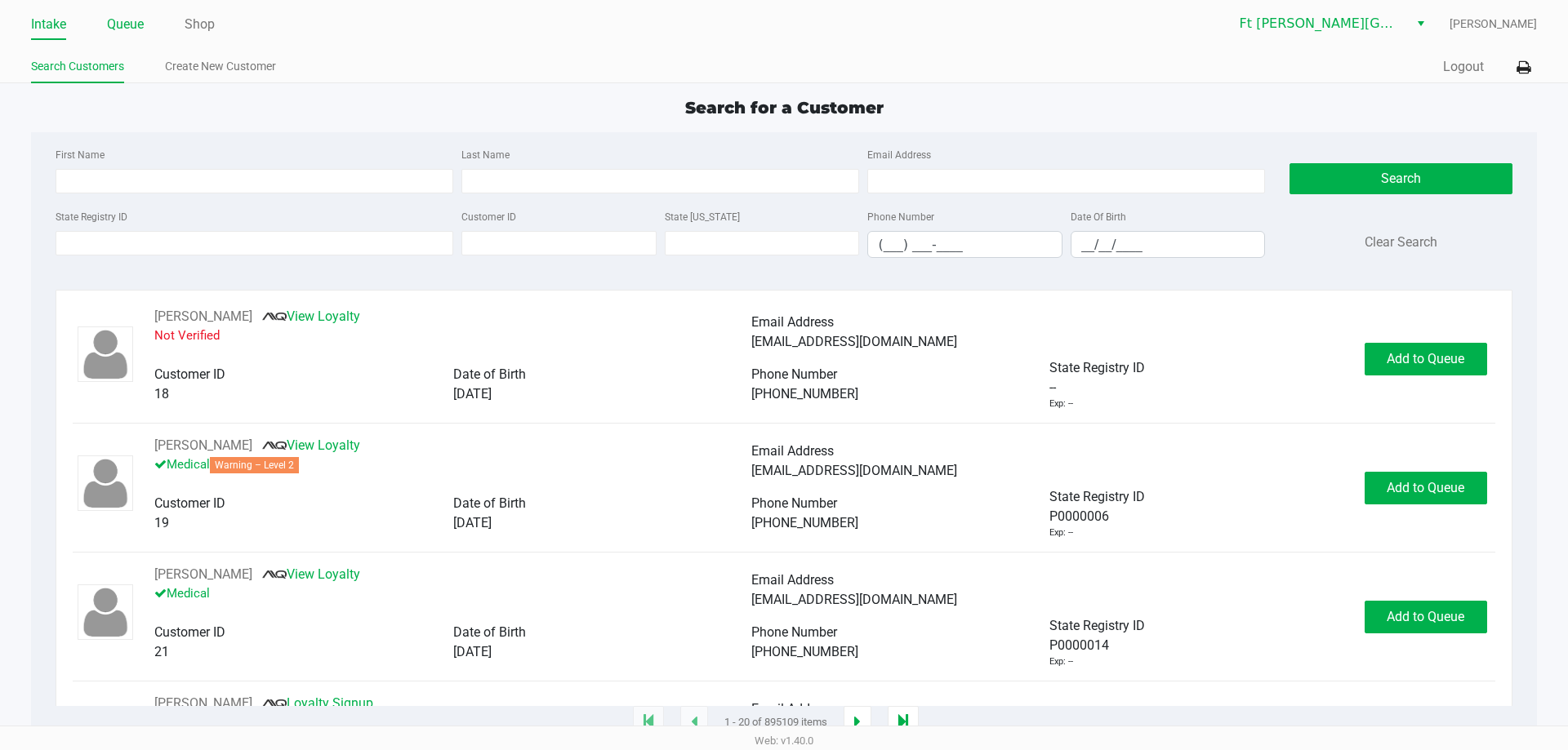
click at [127, 30] on link "Queue" at bounding box center [125, 24] width 37 height 22
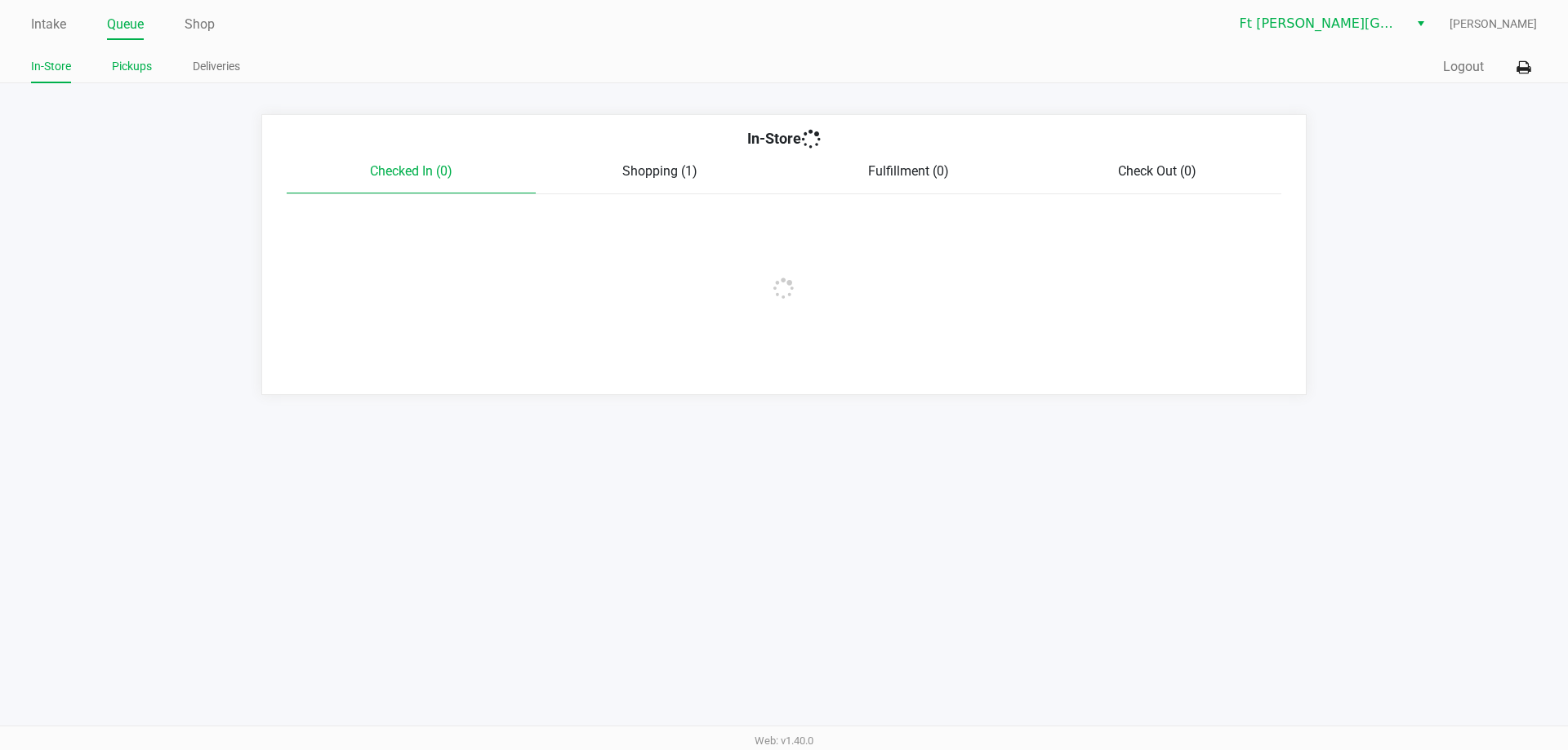
click at [143, 69] on link "Pickups" at bounding box center [132, 66] width 40 height 21
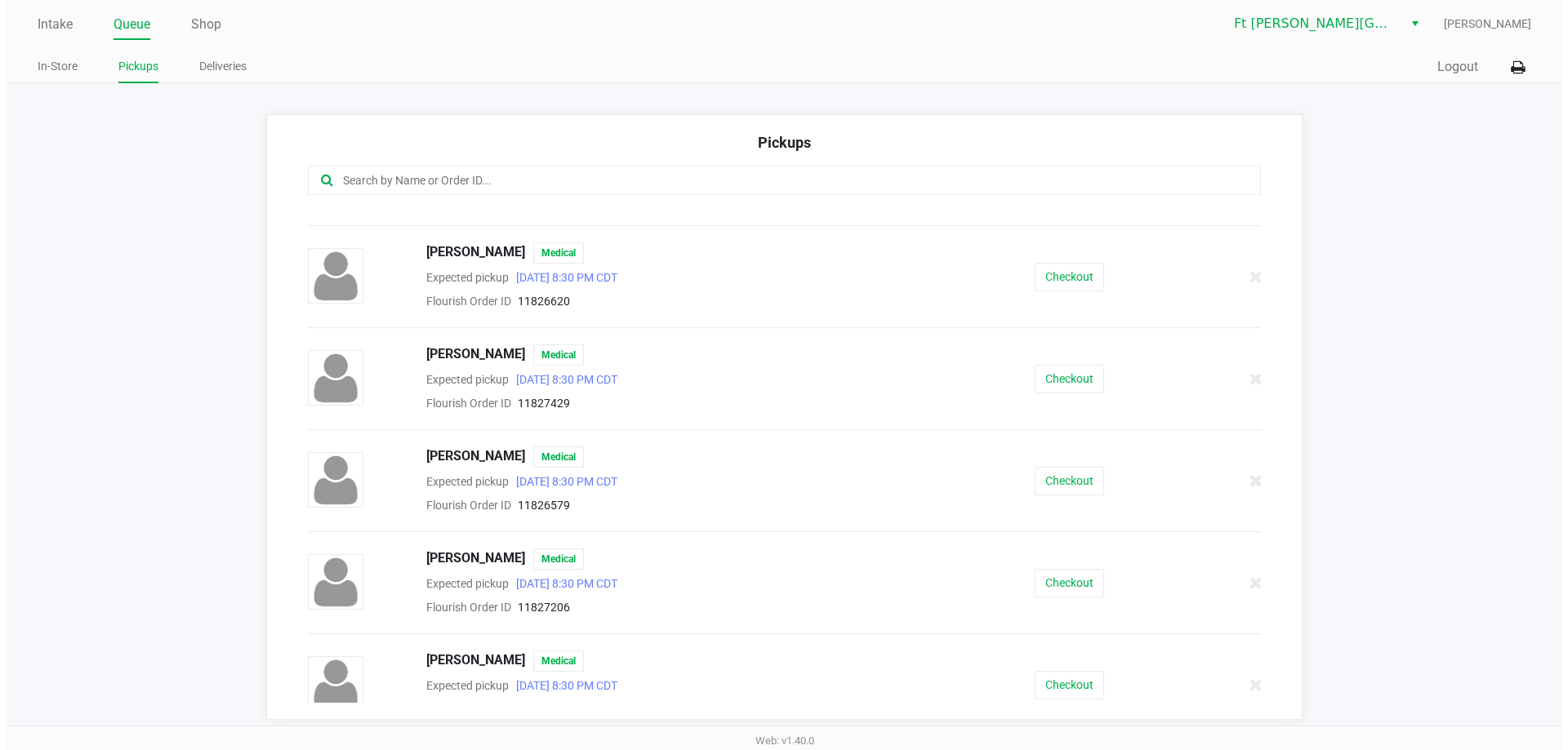
scroll to position [571, 0]
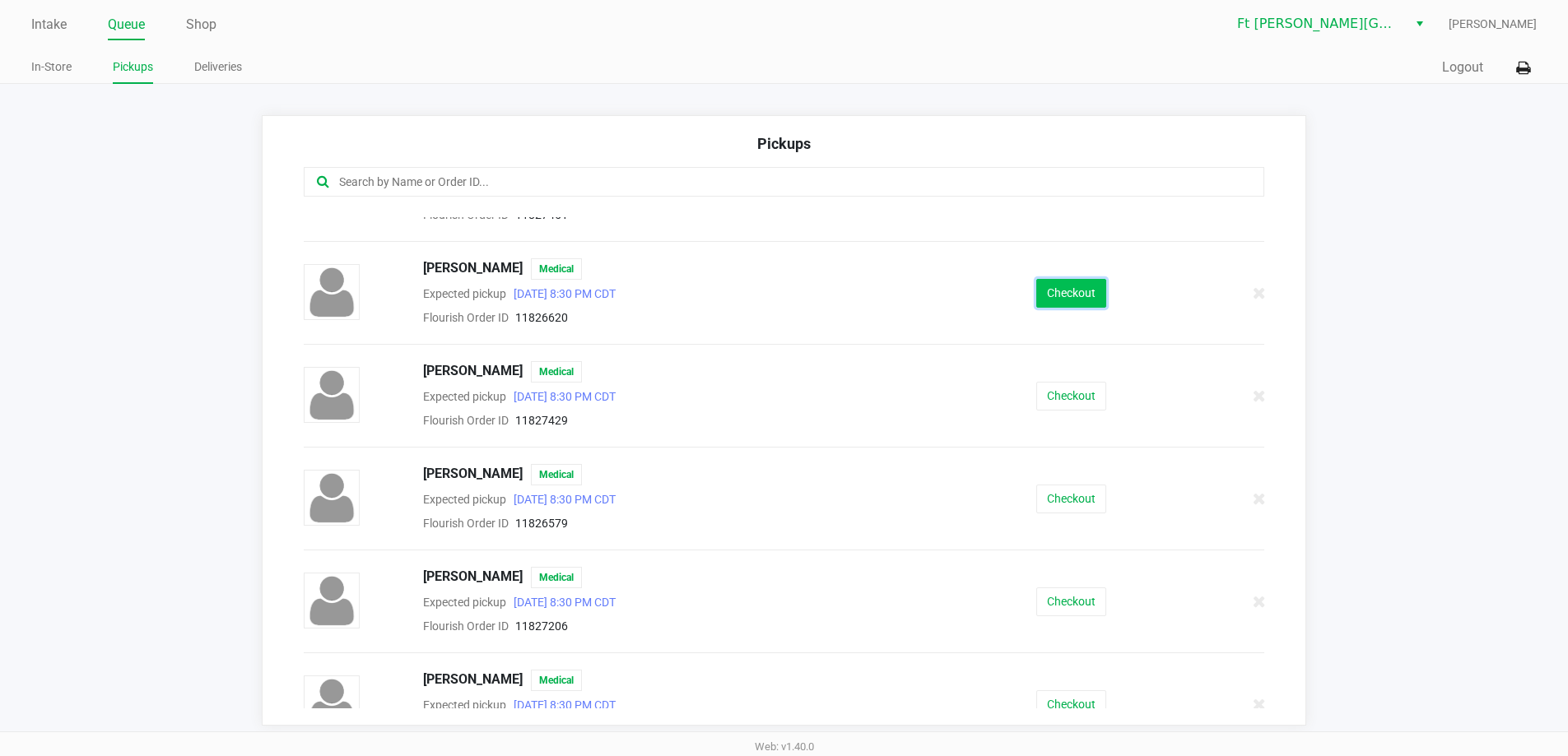
click at [1059, 297] on button "Checkout" at bounding box center [1071, 293] width 70 height 29
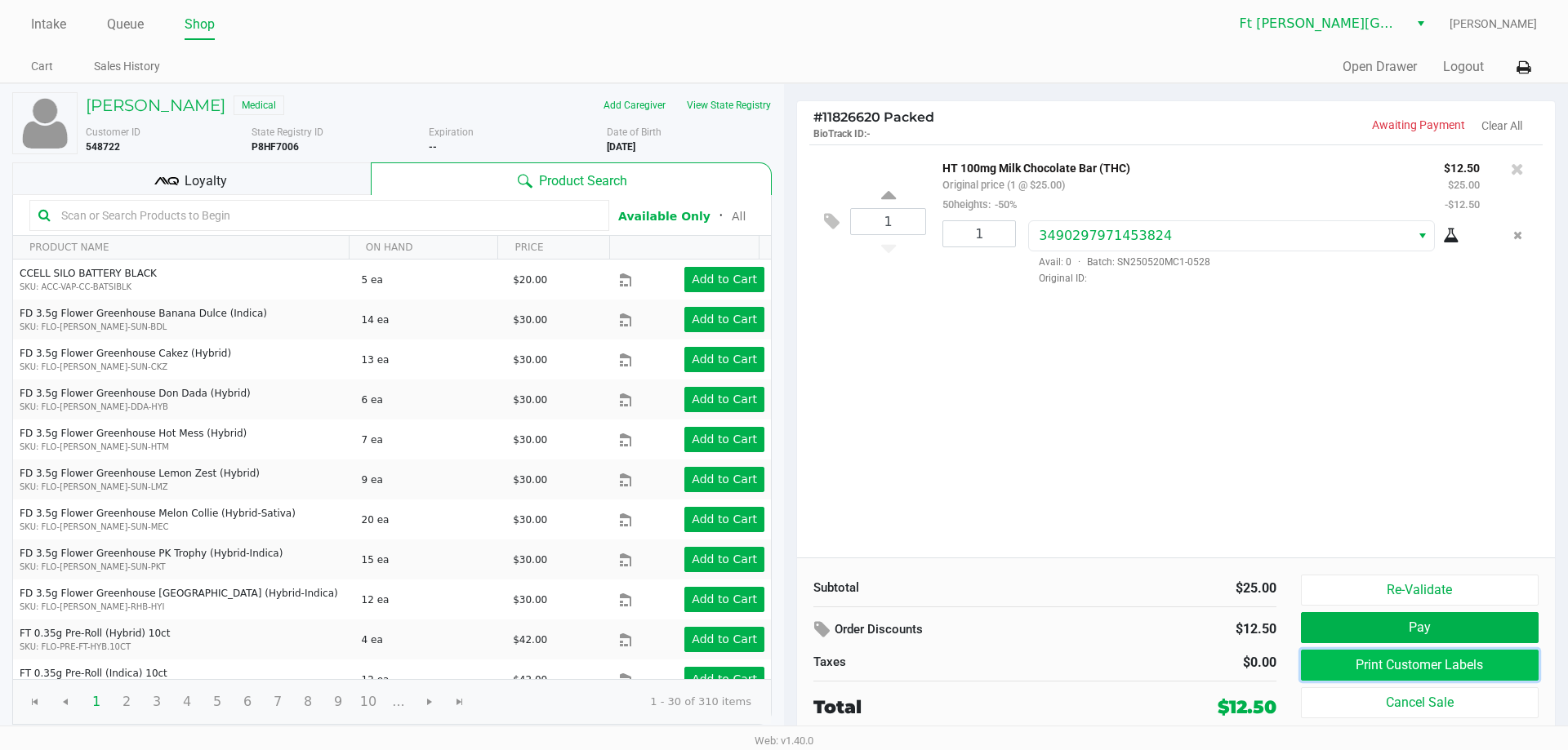
click at [1322, 653] on button "Print Customer Labels" at bounding box center [1419, 665] width 237 height 31
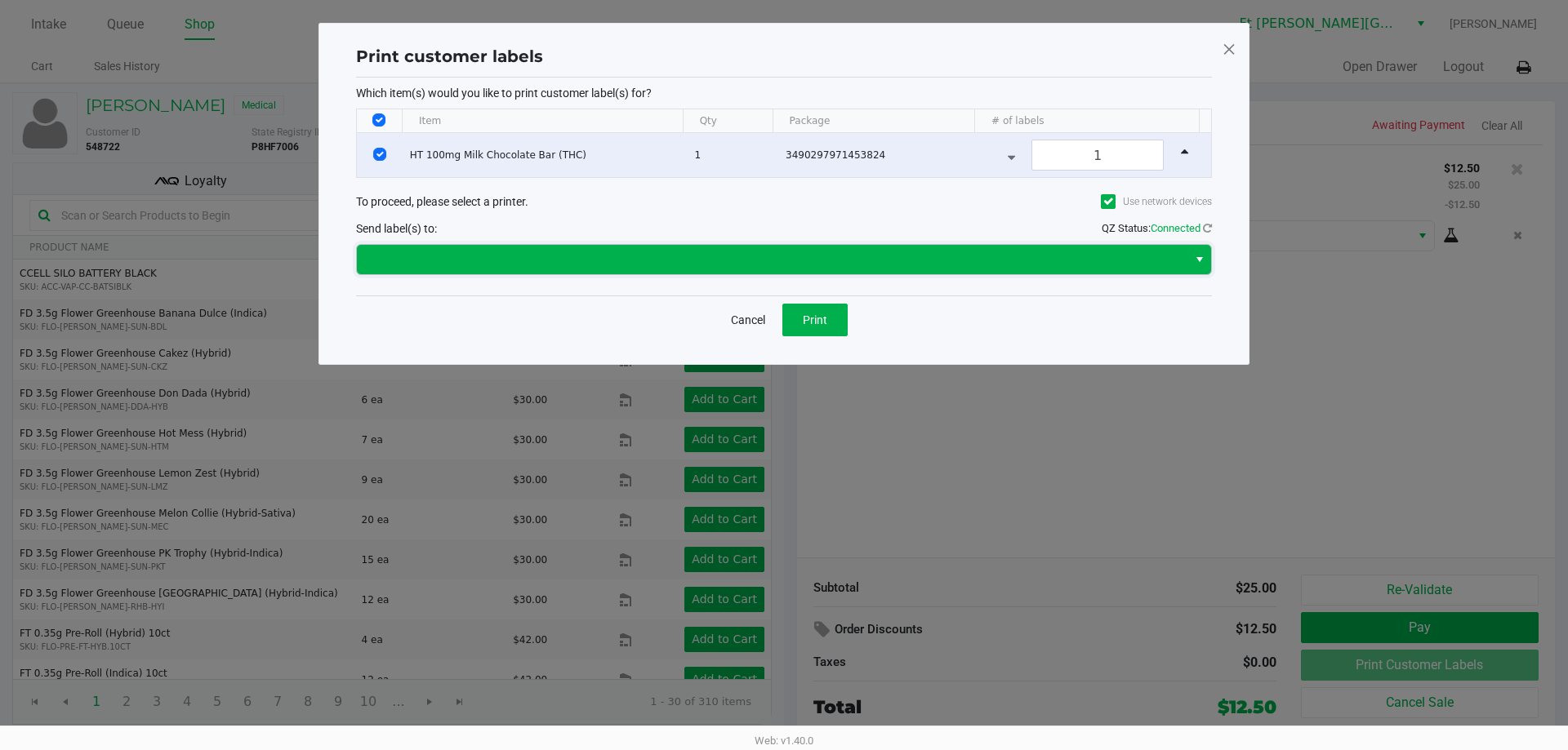
click at [768, 255] on span at bounding box center [772, 259] width 811 height 20
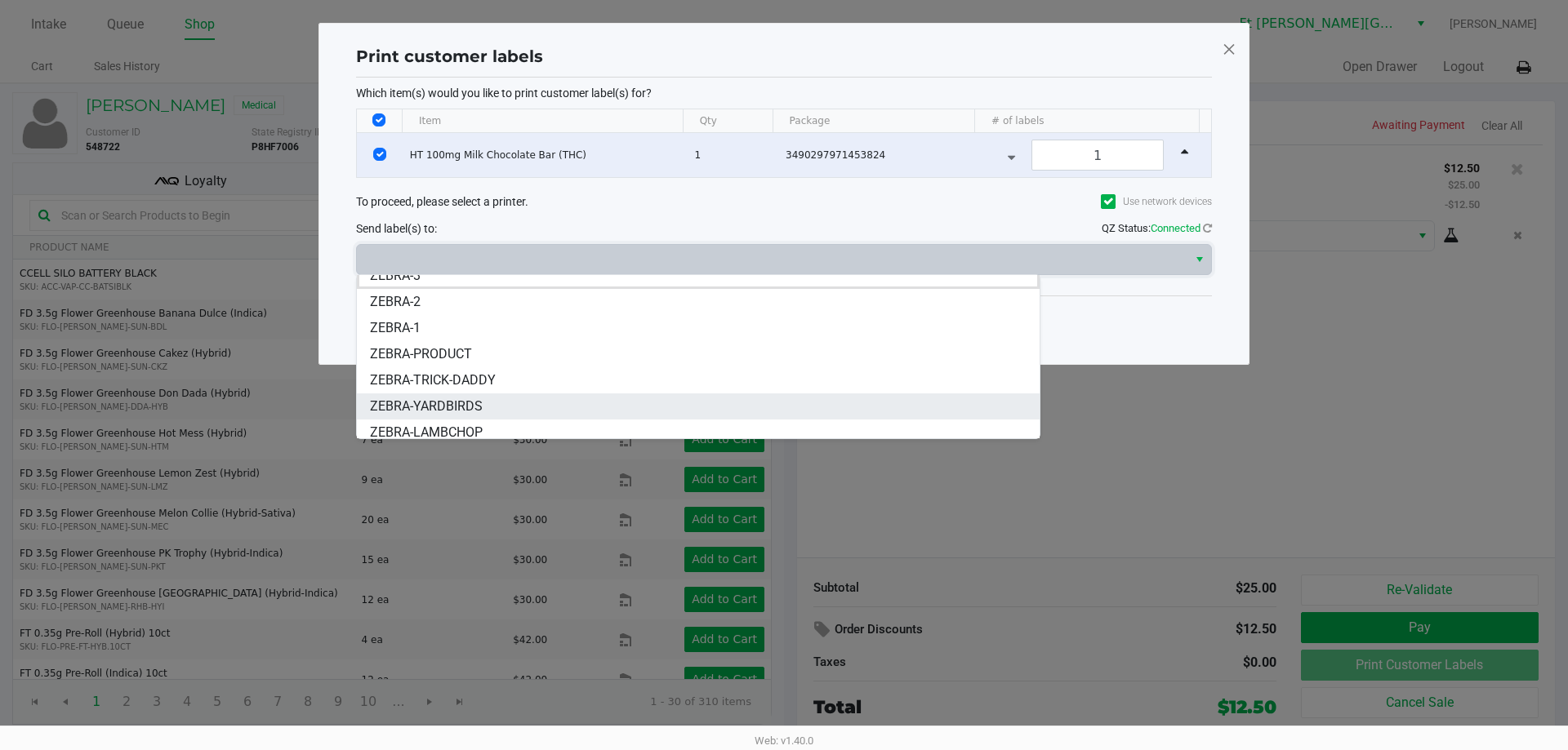
scroll to position [20, 0]
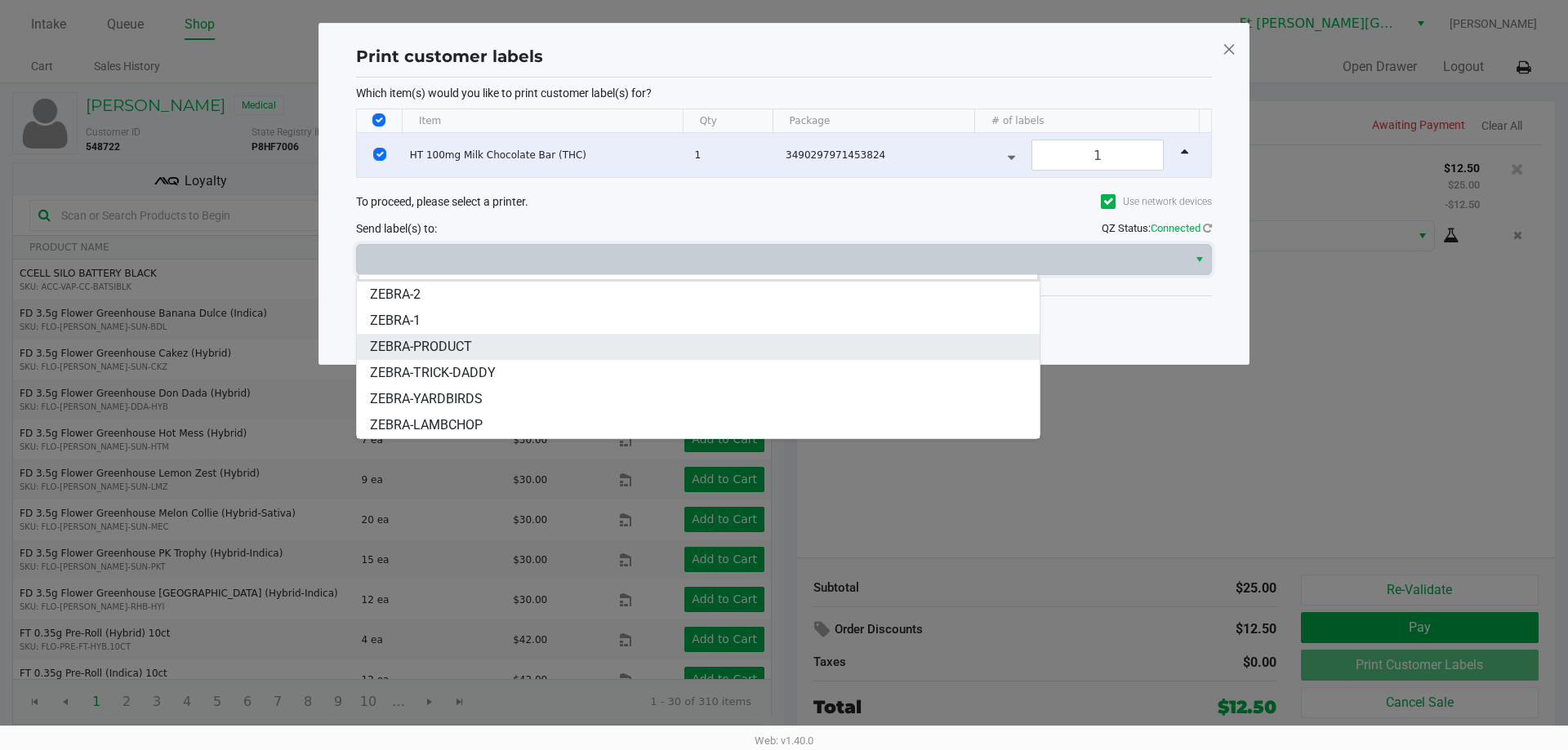
click at [476, 348] on li "ZEBRA-PRODUCT" at bounding box center [698, 347] width 683 height 26
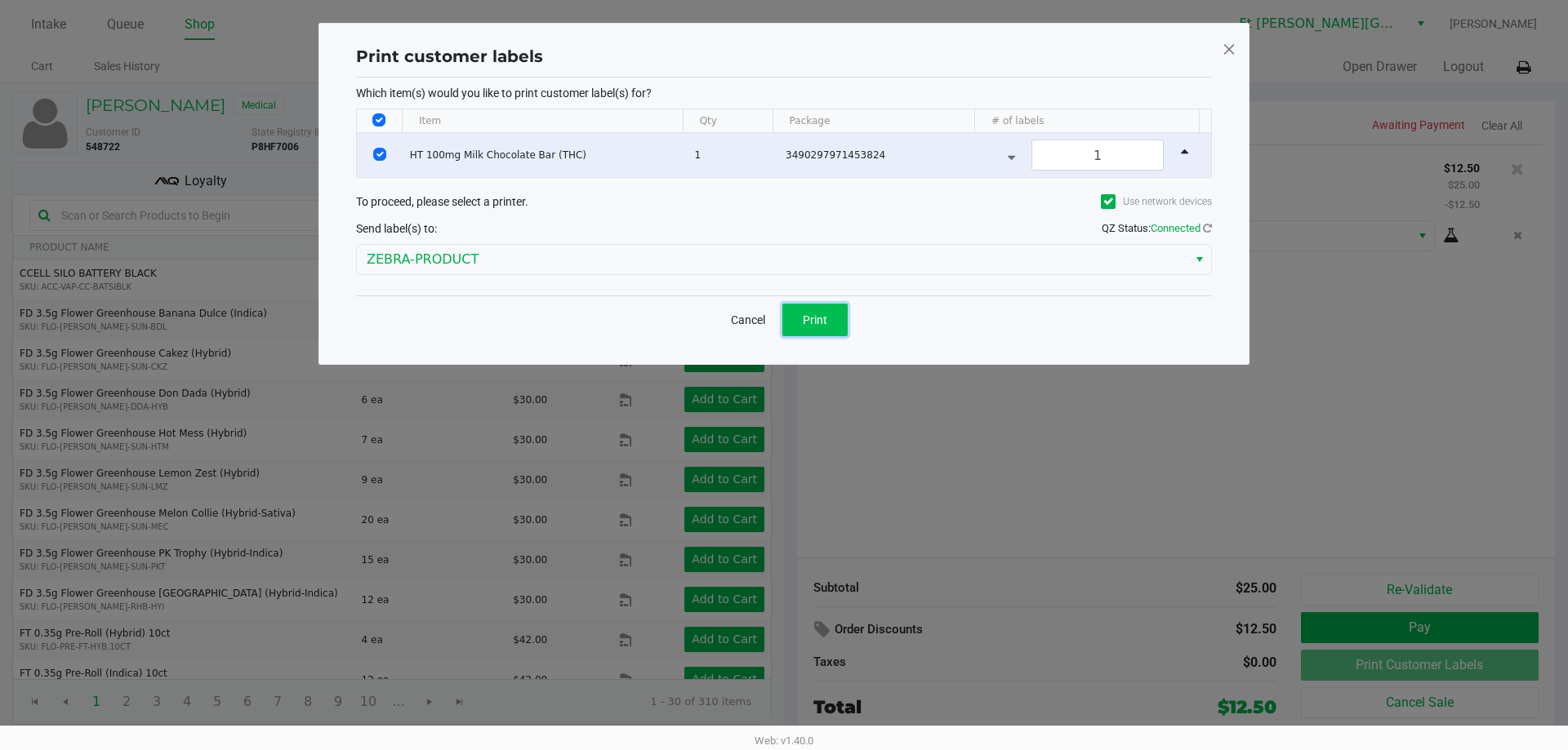
click at [826, 325] on button "Print" at bounding box center [815, 320] width 66 height 33
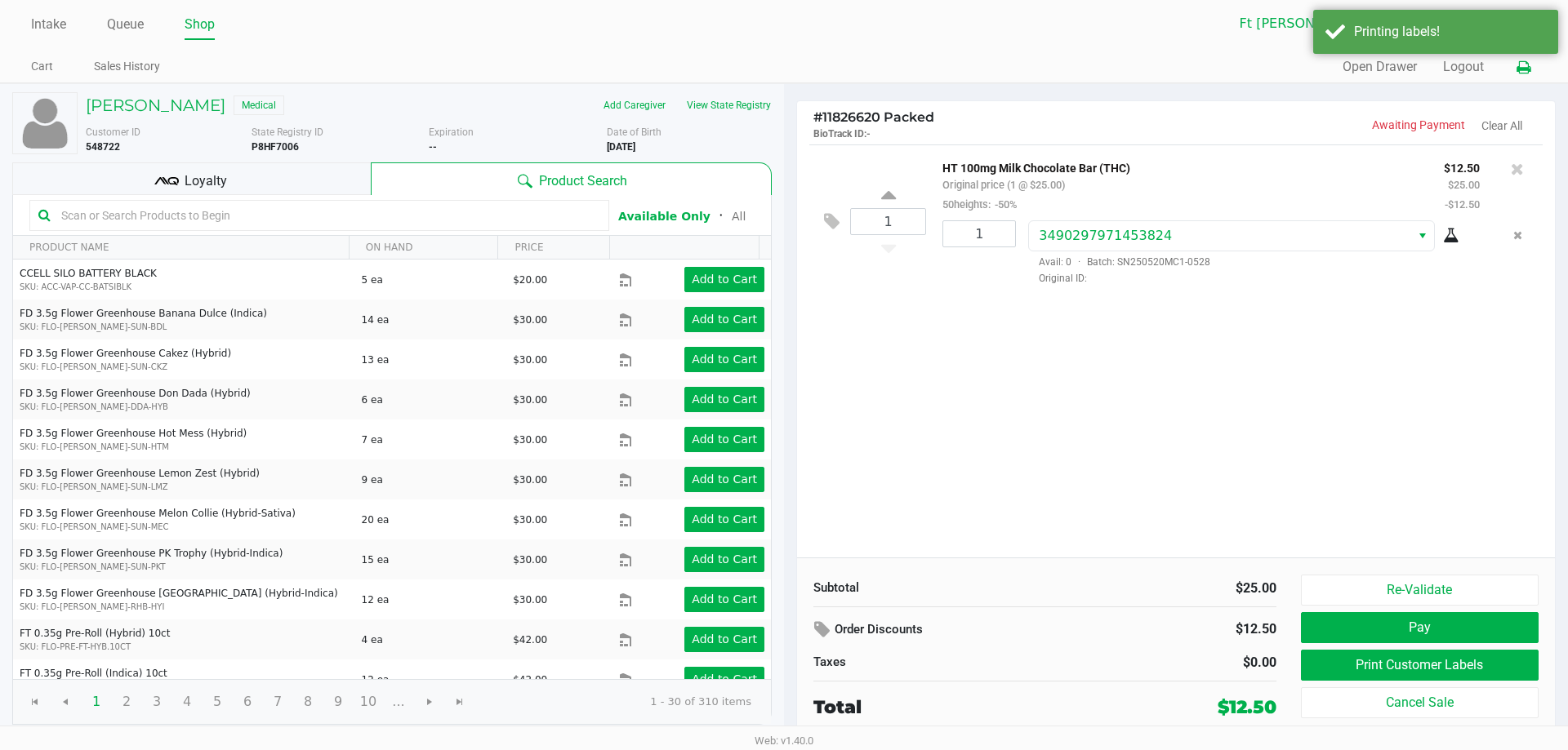
click at [1514, 66] on button at bounding box center [1523, 67] width 27 height 30
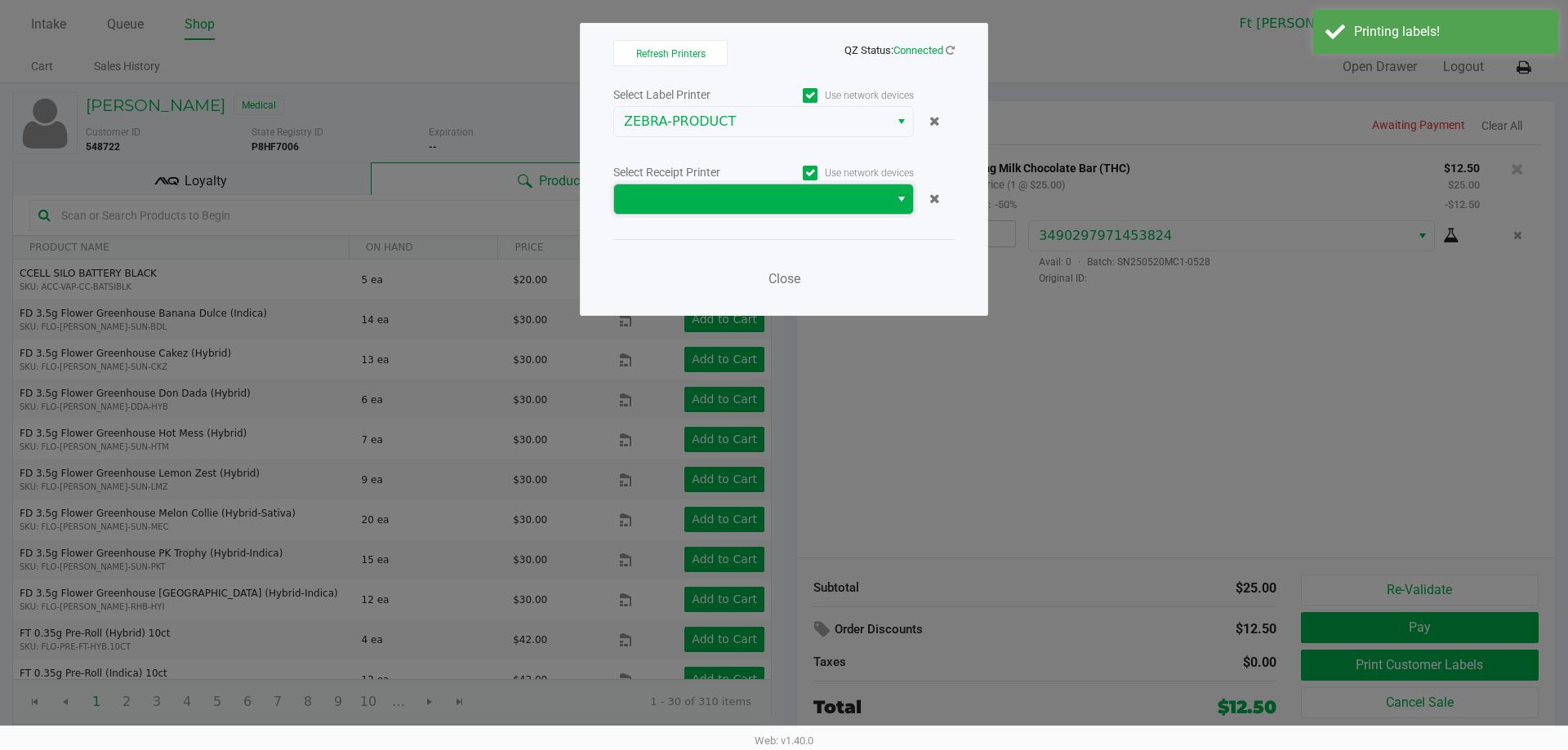
click at [644, 198] on span at bounding box center [752, 199] width 256 height 20
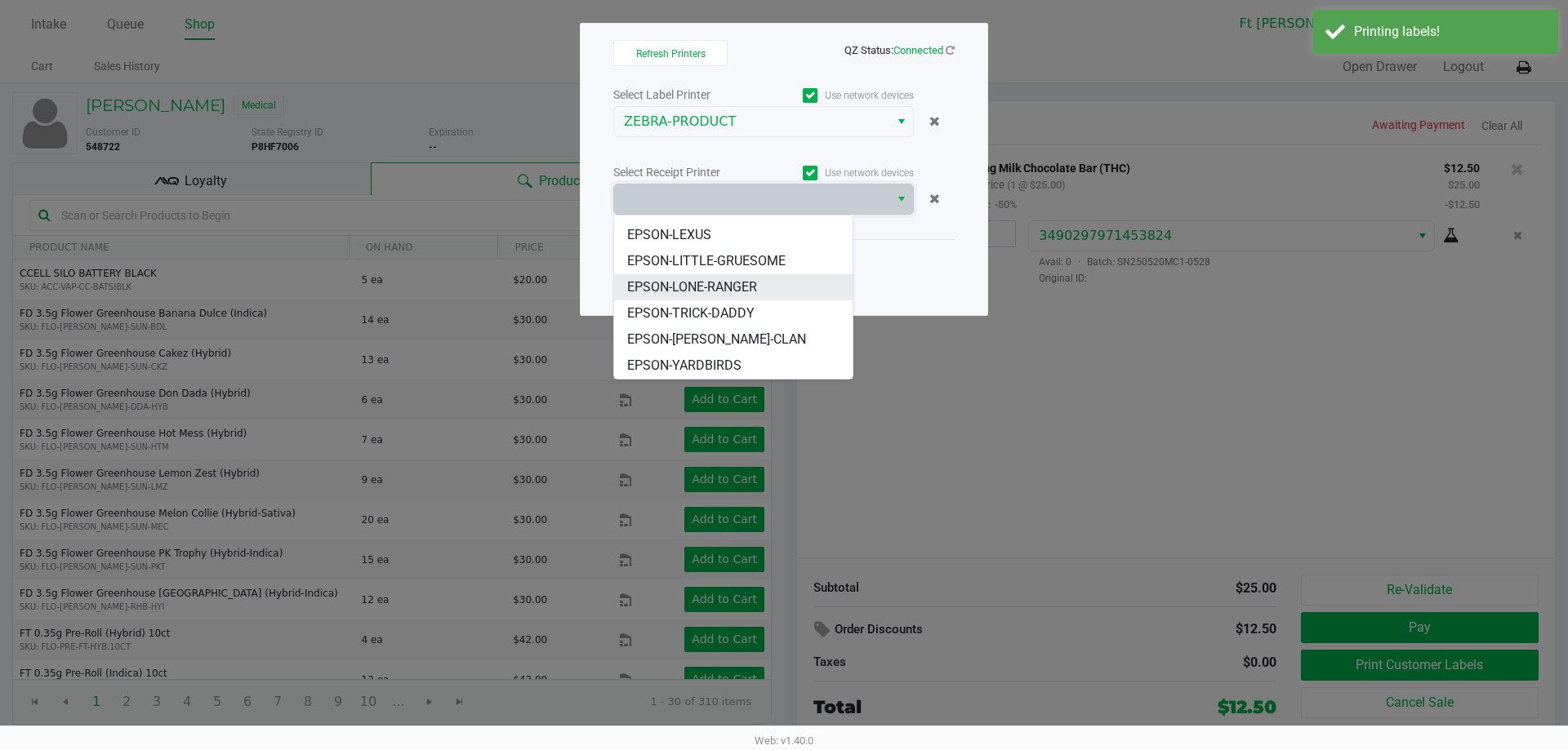
scroll to position [0, 0]
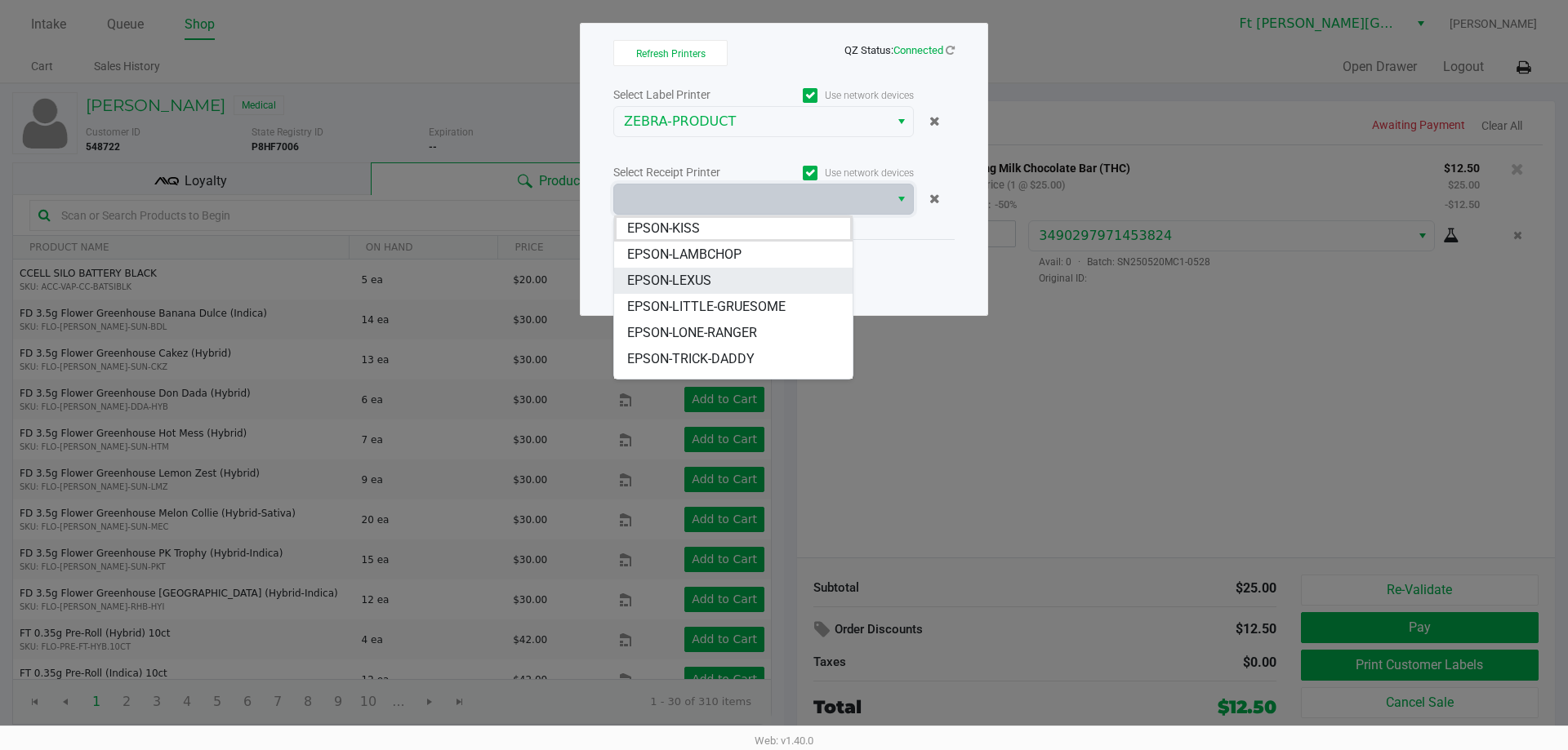
click at [692, 274] on span "EPSON-LEXUS" at bounding box center [668, 280] width 84 height 20
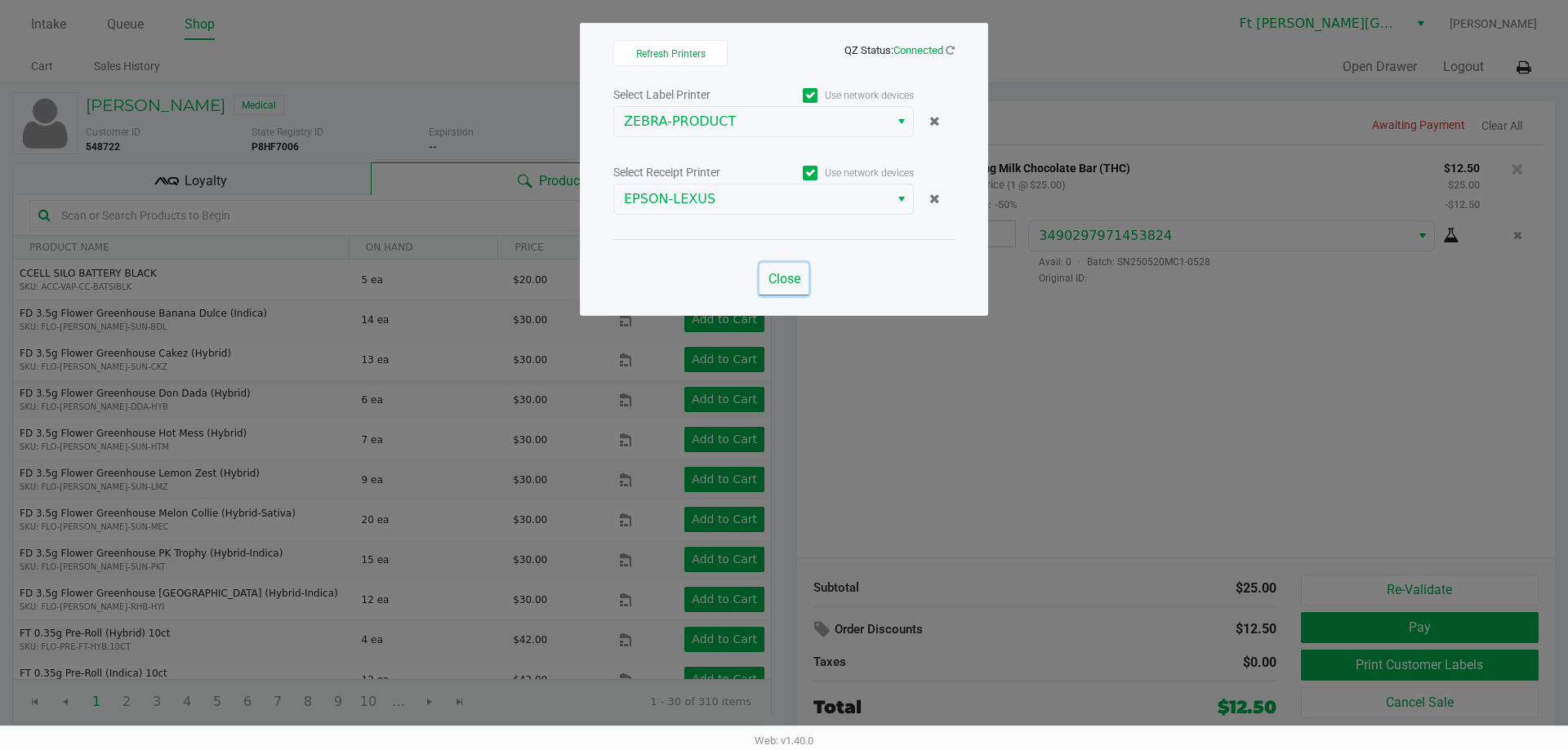
click at [786, 271] on span "Close" at bounding box center [784, 279] width 32 height 16
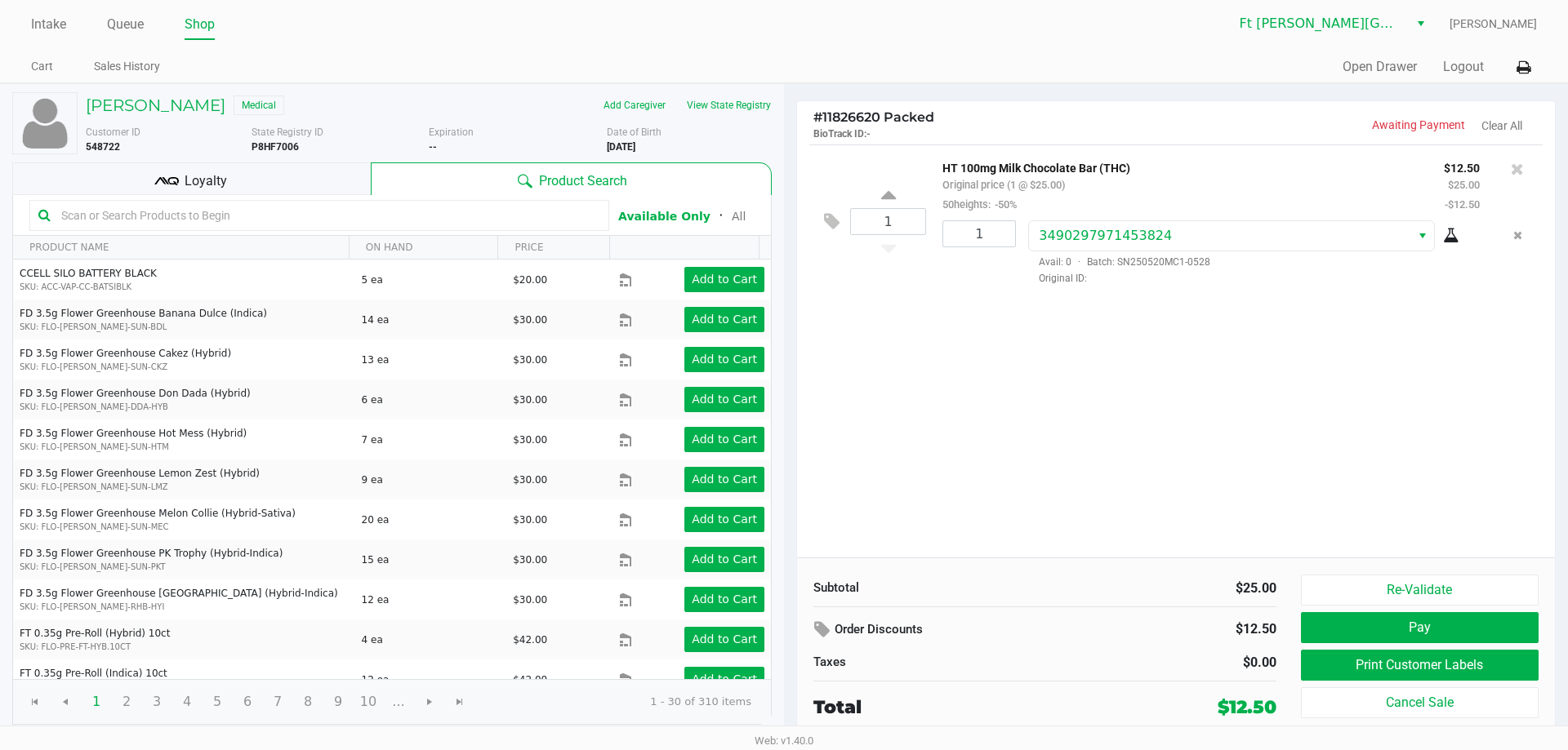
click at [1321, 442] on div "1 HT 100mg Milk Chocolate Bar (THC) Original price (1 @ $25.00) 50heights: -50%…" at bounding box center [1176, 350] width 758 height 413
click at [1411, 670] on button "Print Customer Labels" at bounding box center [1419, 665] width 237 height 31
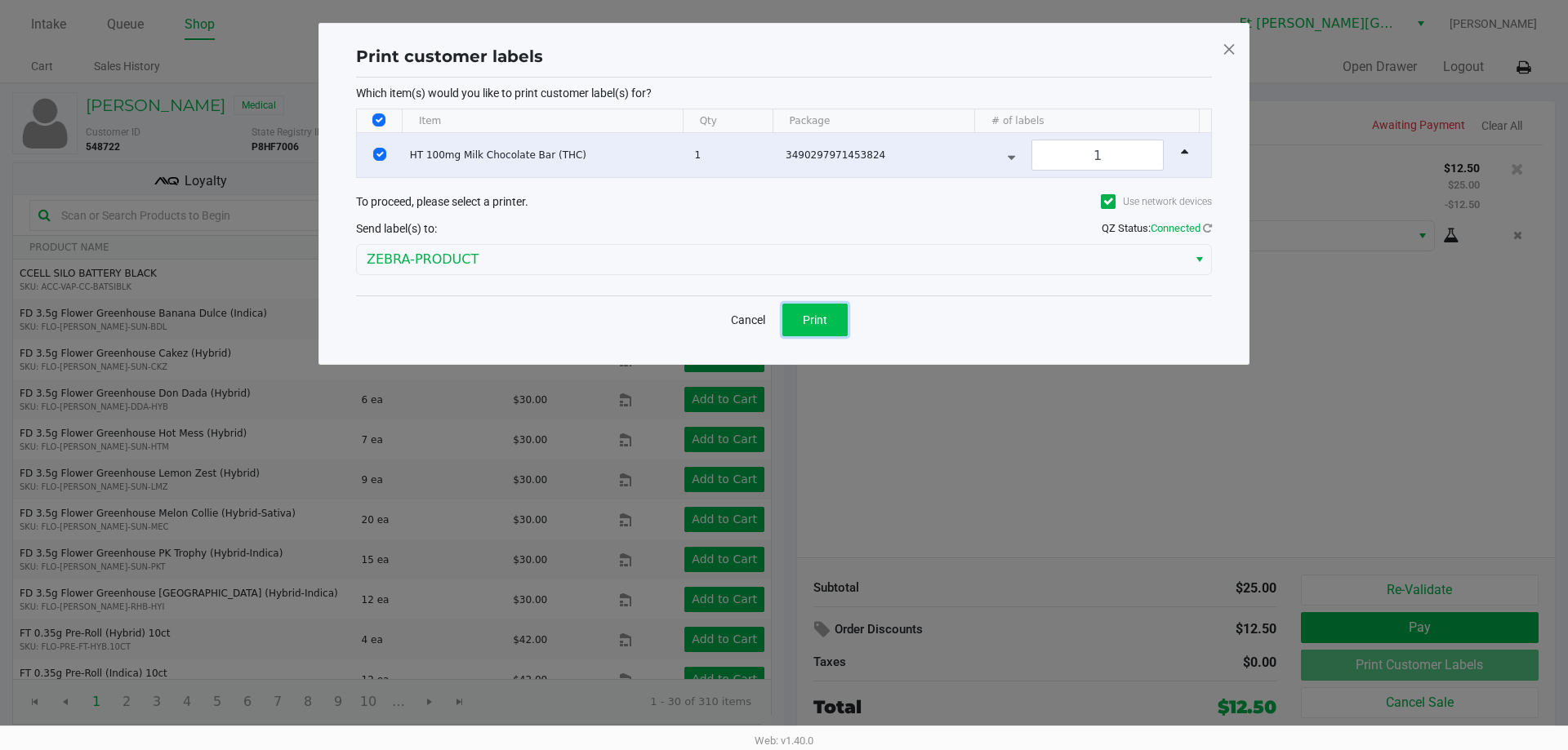
click at [787, 314] on button "Print" at bounding box center [815, 320] width 66 height 33
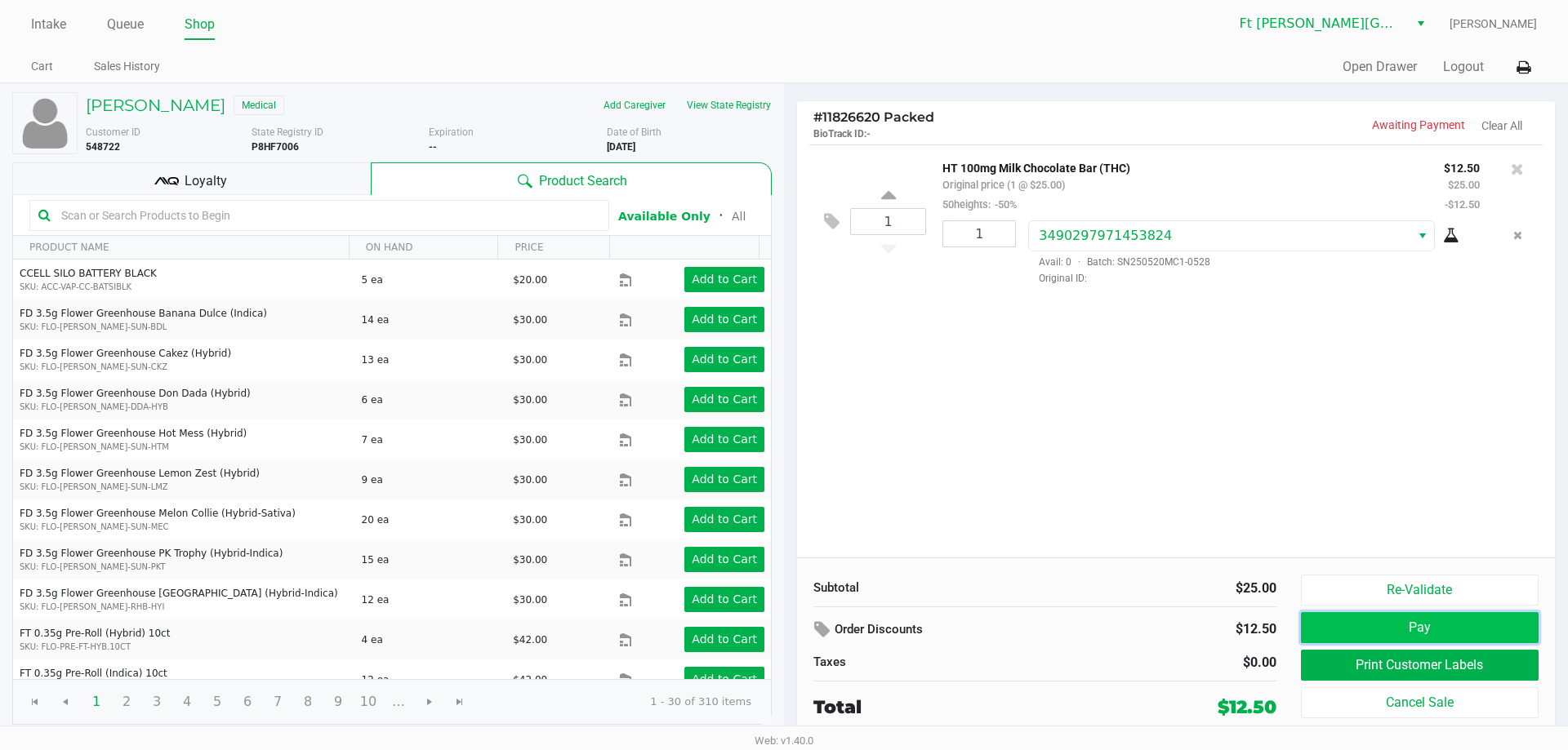
click at [1356, 628] on button "Pay" at bounding box center [1419, 627] width 237 height 31
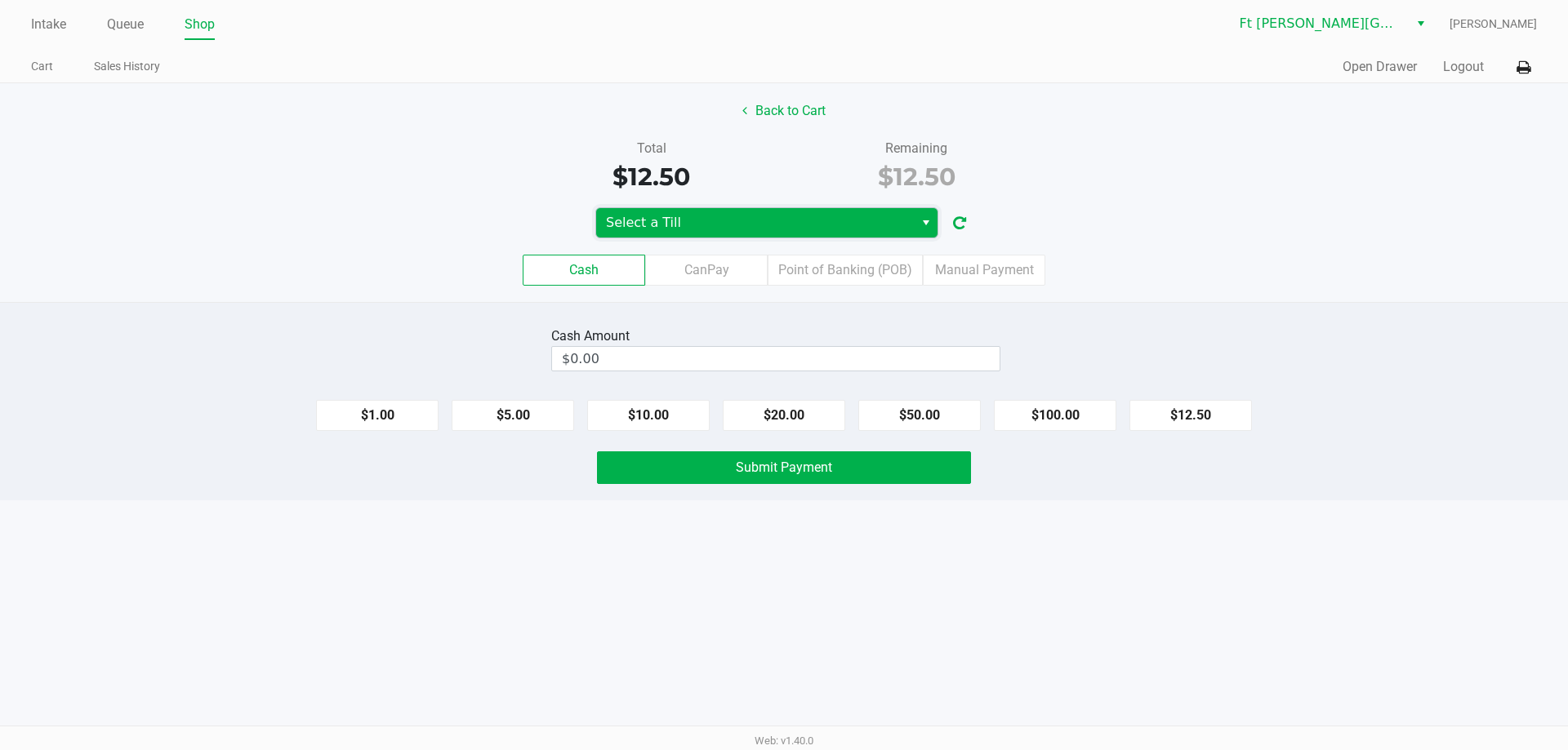
click at [867, 234] on span "Select a Till" at bounding box center [755, 223] width 318 height 29
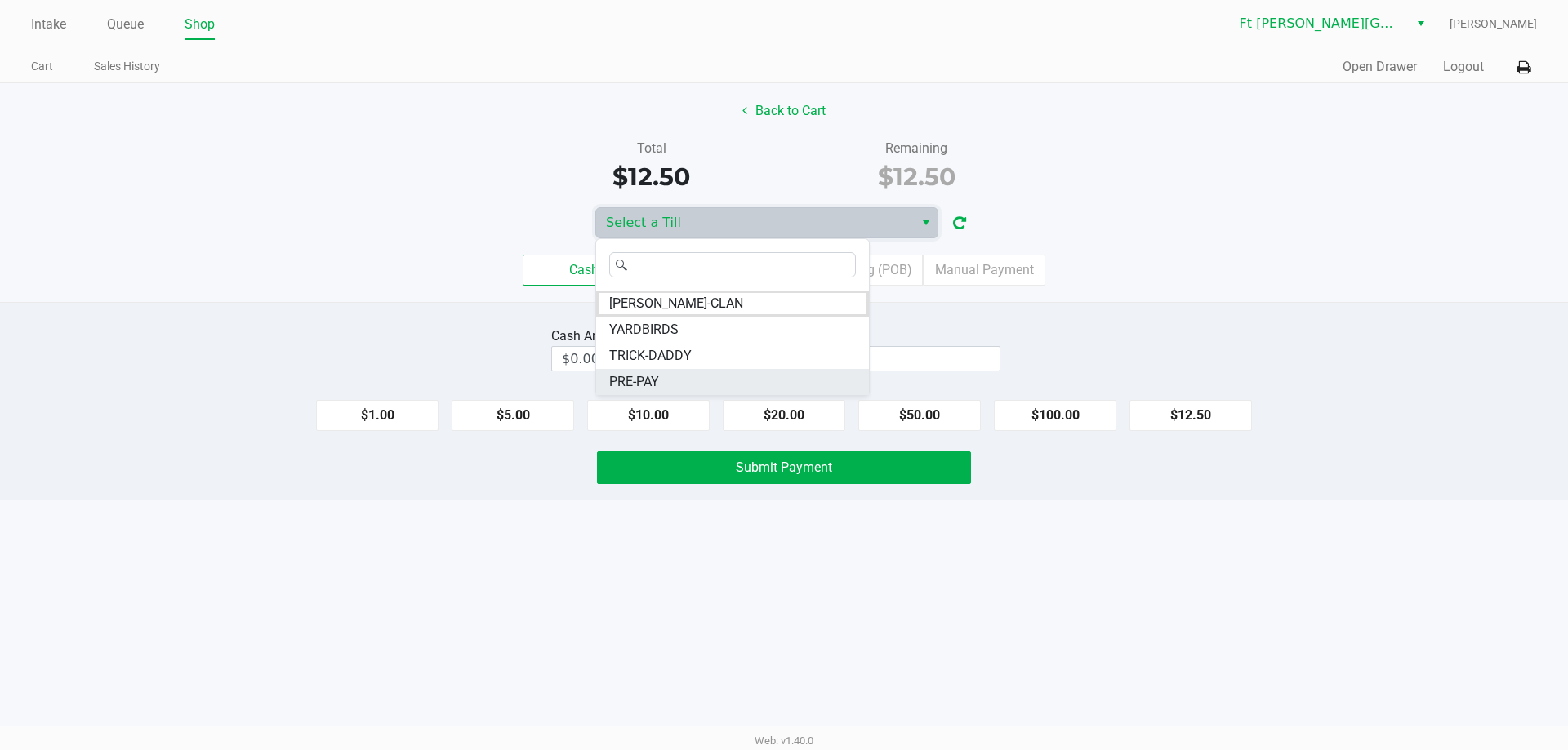
click at [694, 381] on li "PRE-PAY" at bounding box center [732, 382] width 273 height 26
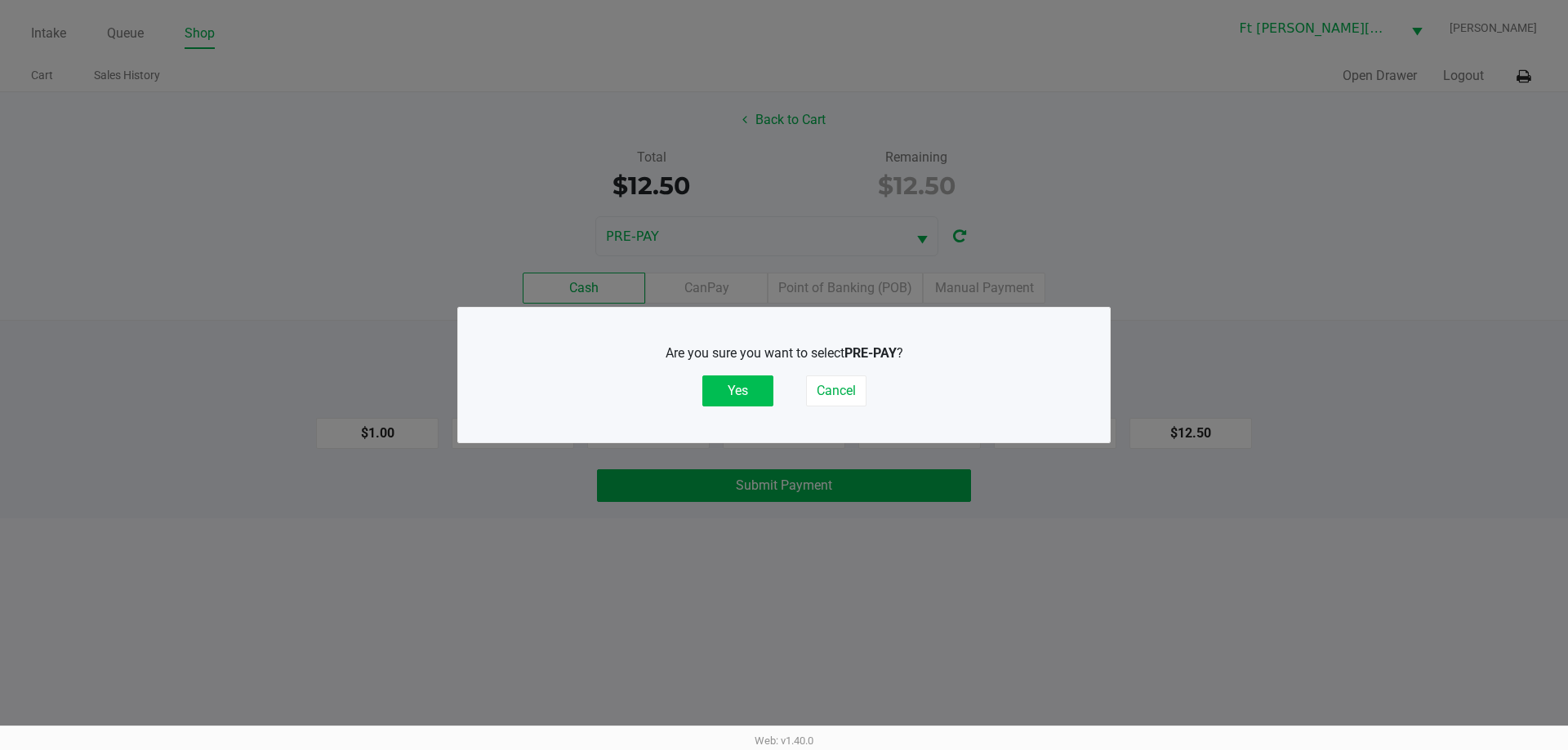
click at [763, 391] on button "Yes" at bounding box center [737, 391] width 71 height 31
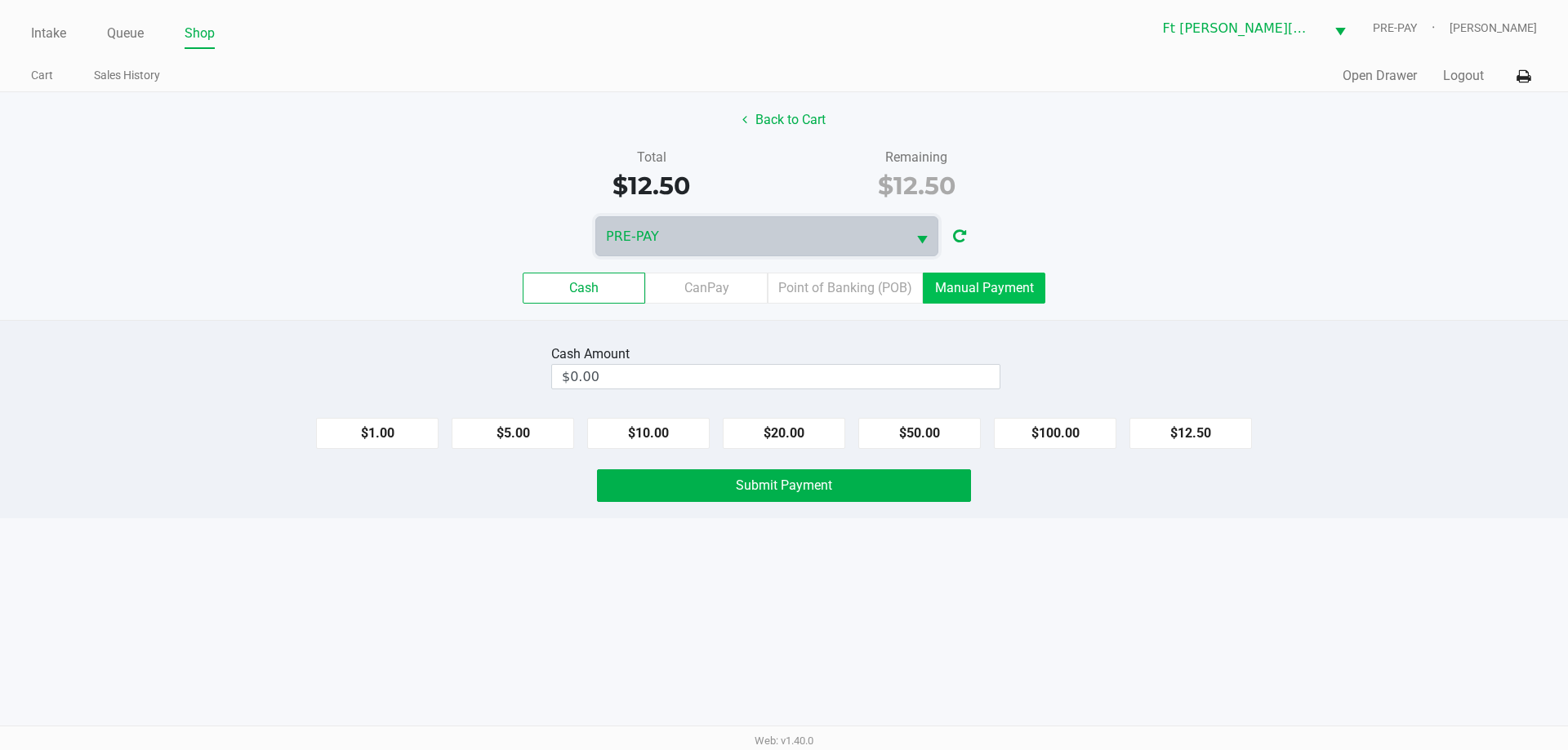
click at [977, 294] on label "Manual Payment" at bounding box center [984, 288] width 123 height 31
click at [0, 0] on 8 "Manual Payment" at bounding box center [0, 0] width 0 height 0
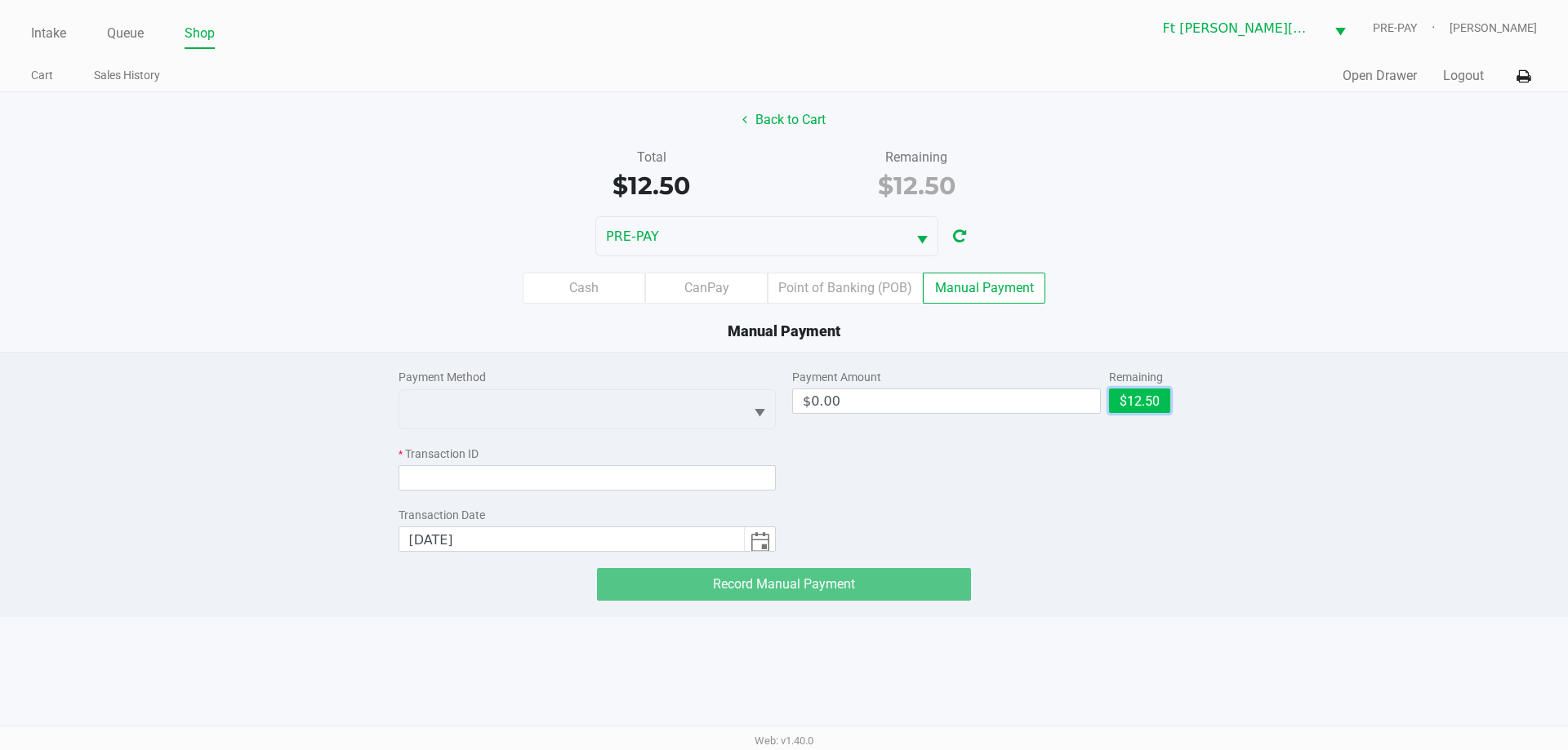
click at [1163, 397] on button "$12.50" at bounding box center [1139, 400] width 61 height 24
type input "$12.50"
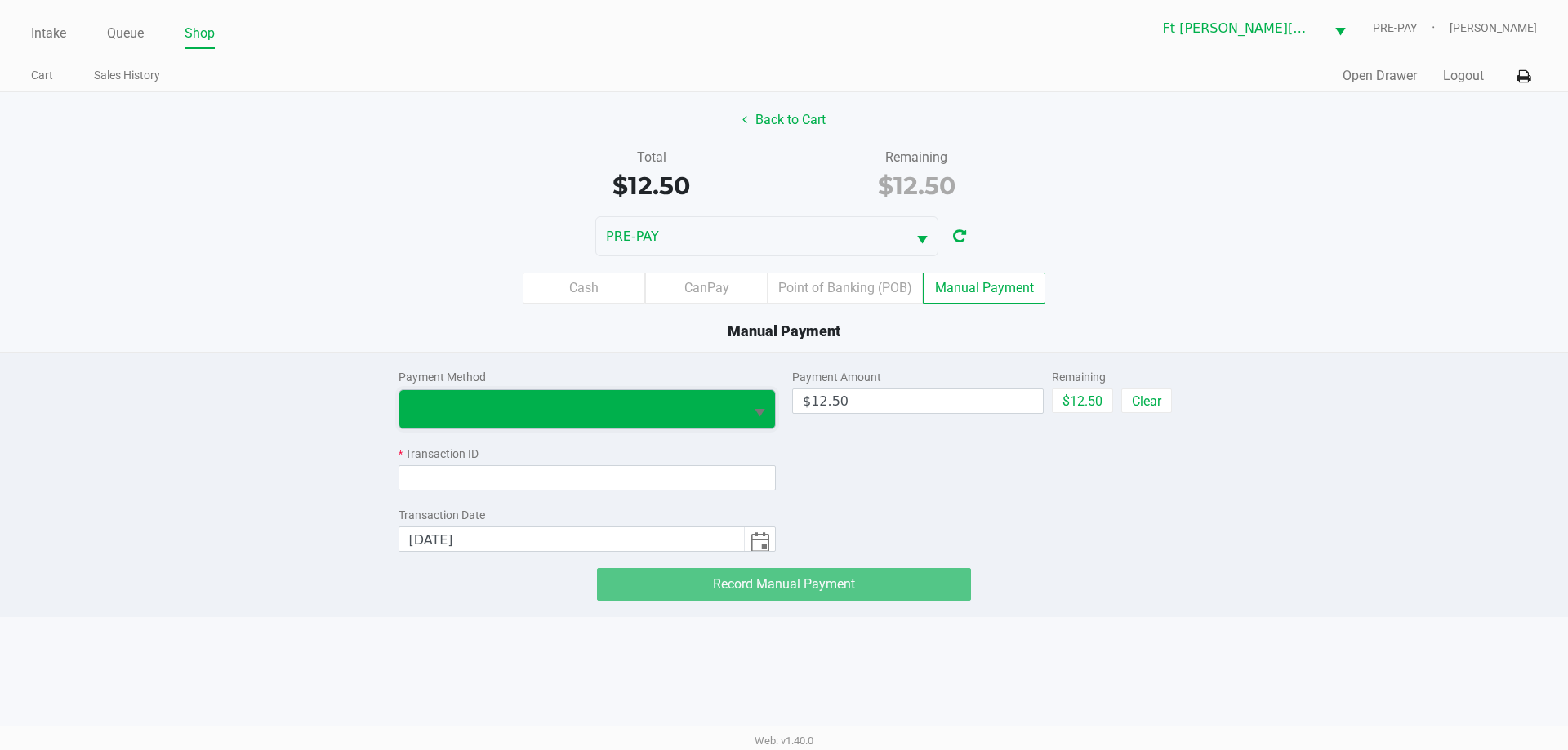
click at [732, 410] on span at bounding box center [572, 409] width 326 height 20
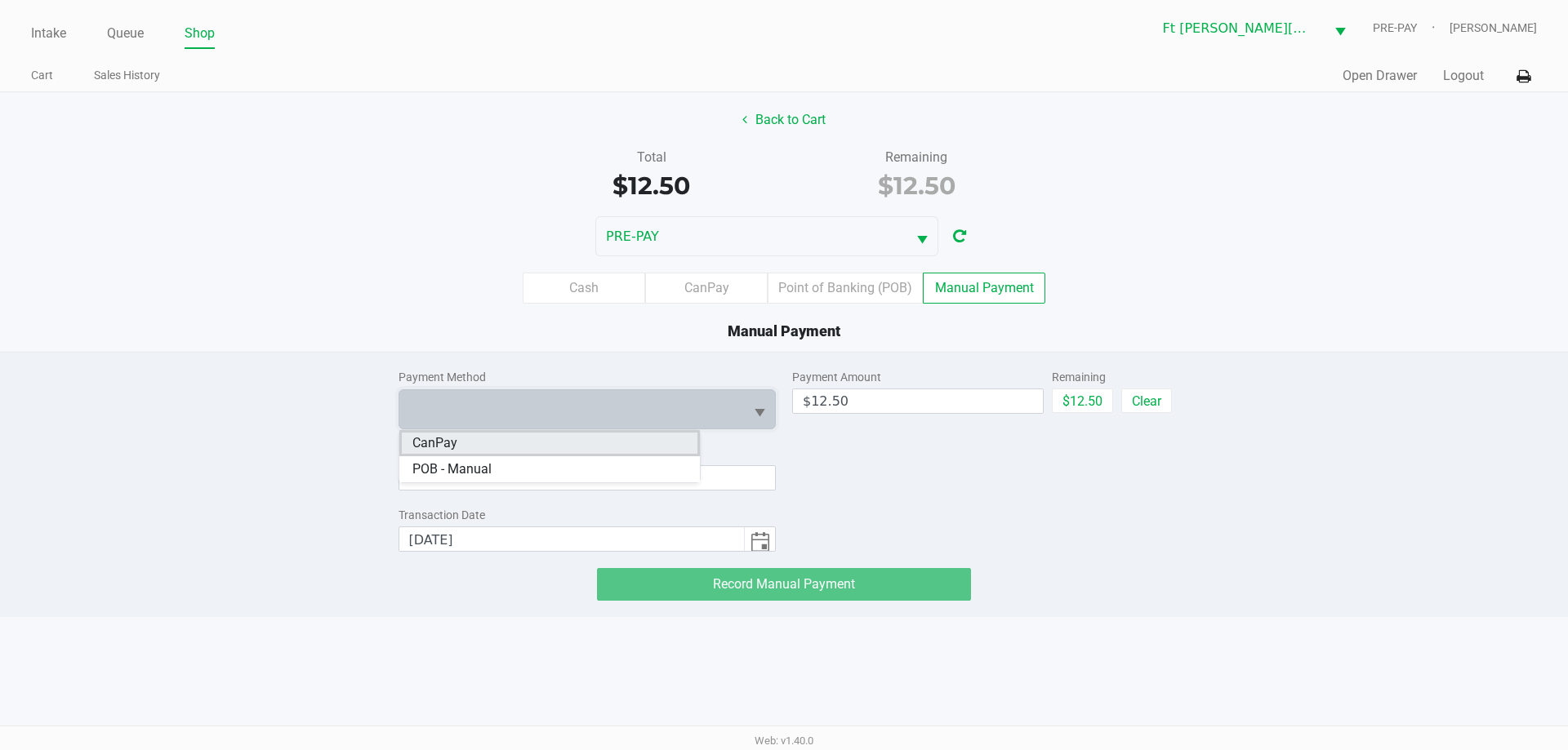
click at [556, 444] on li "CanPay" at bounding box center [550, 443] width 300 height 26
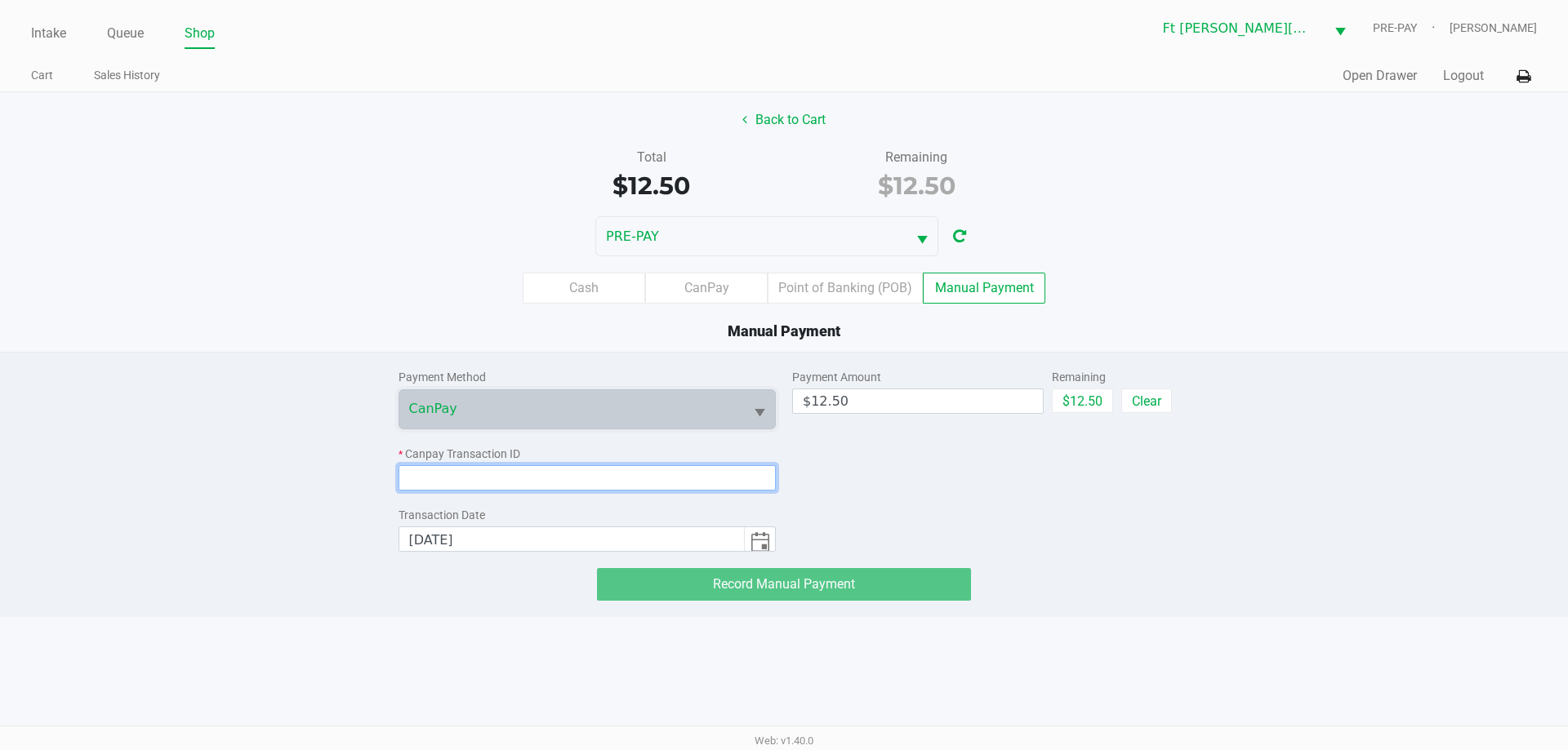
click at [561, 469] on input at bounding box center [588, 477] width 378 height 25
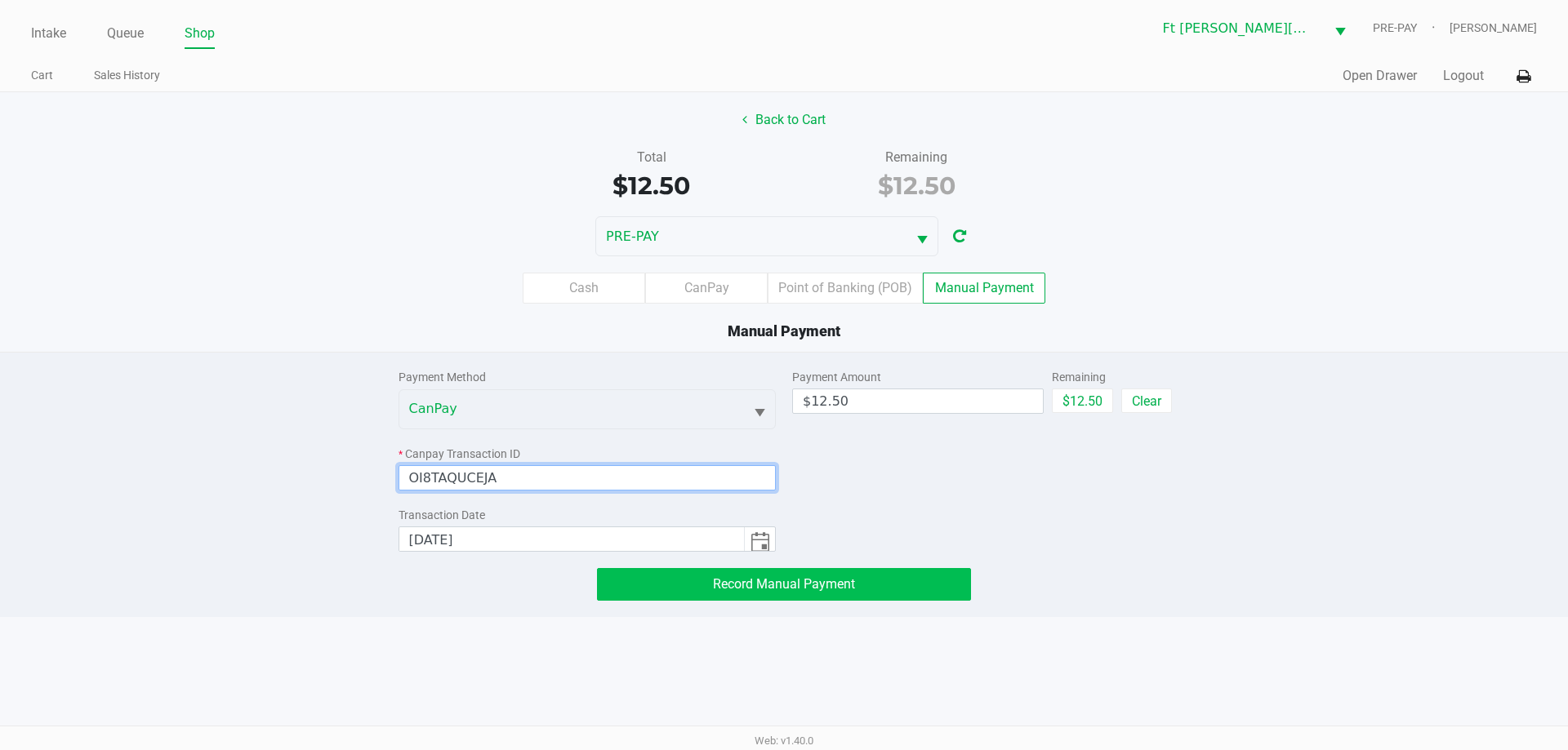
type input "OI8TAQUCEJA"
click at [764, 595] on button "Record Manual Payment" at bounding box center [783, 584] width 374 height 33
